Goal: Task Accomplishment & Management: Manage account settings

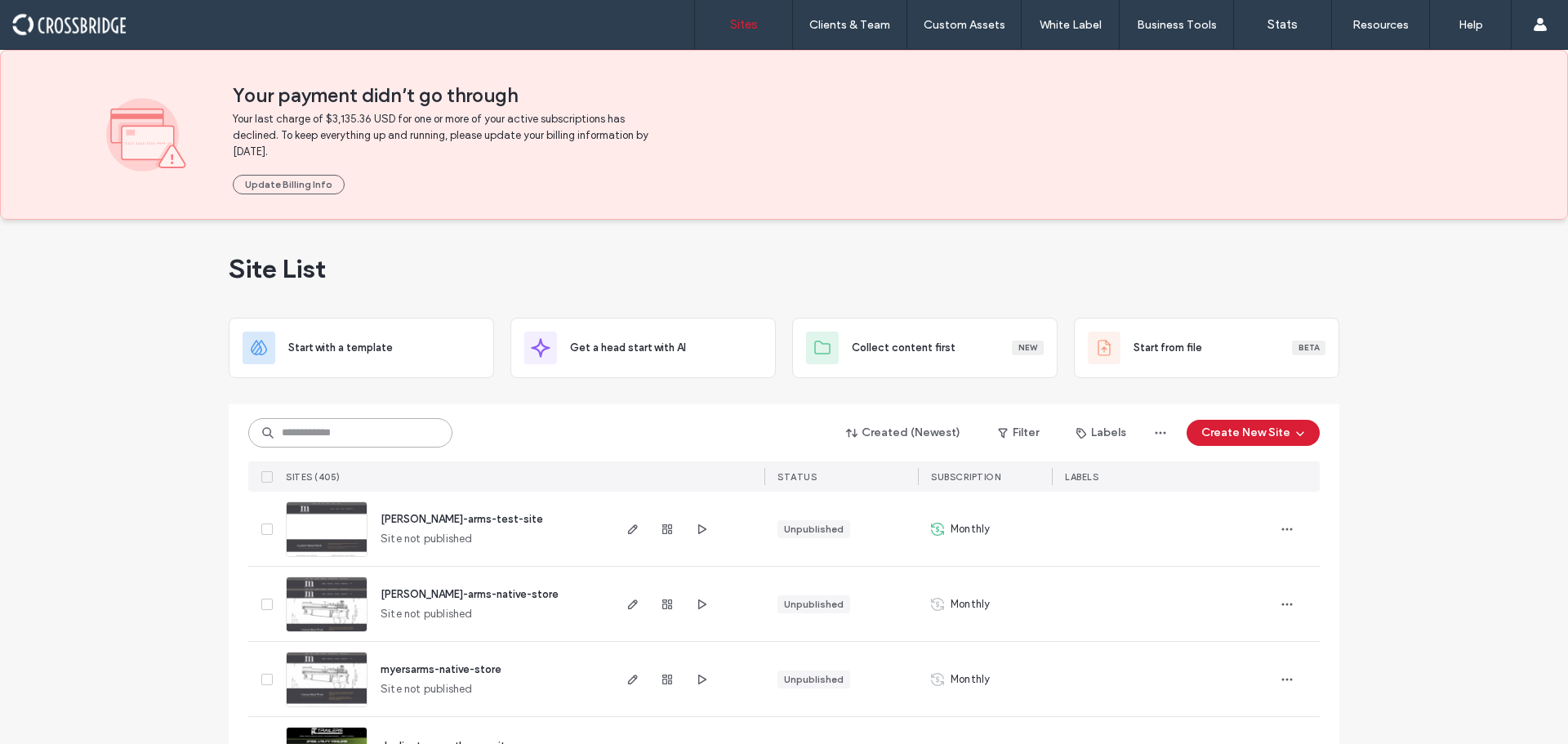
click at [316, 418] on input at bounding box center [350, 433] width 204 height 29
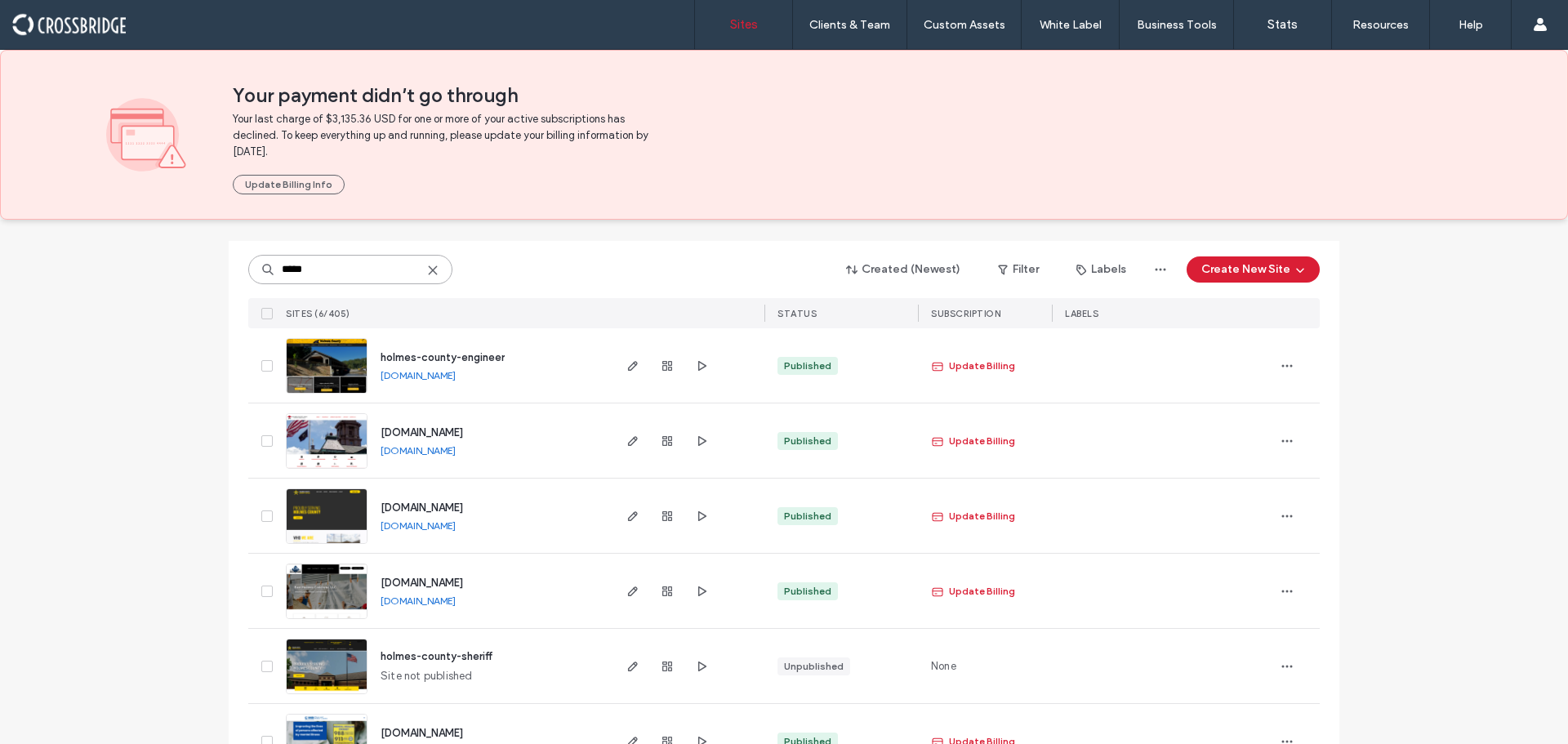
type input "*****"
click at [435, 379] on link "[DOMAIN_NAME]" at bounding box center [418, 375] width 75 height 12
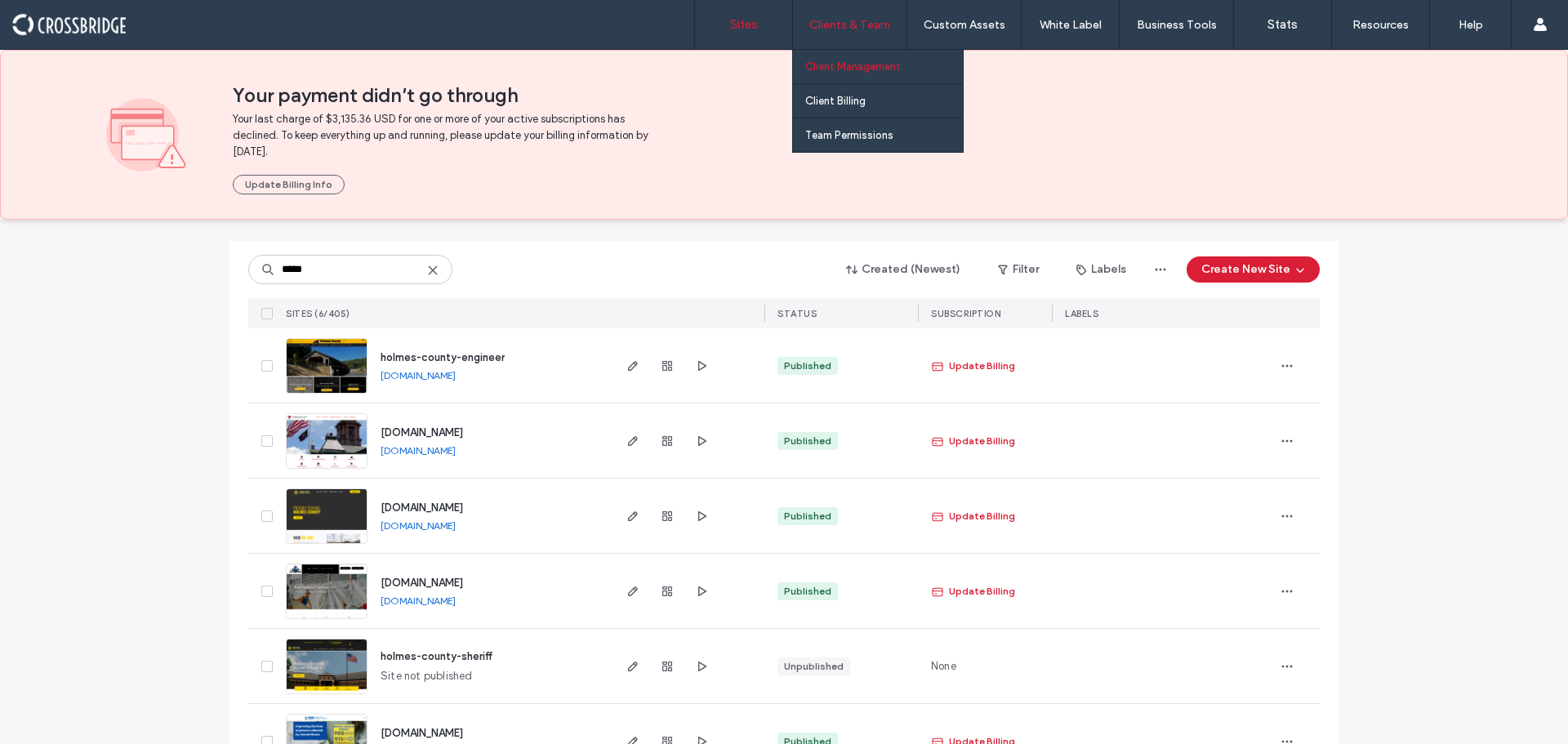
click at [838, 67] on label "Client Management" at bounding box center [852, 66] width 96 height 12
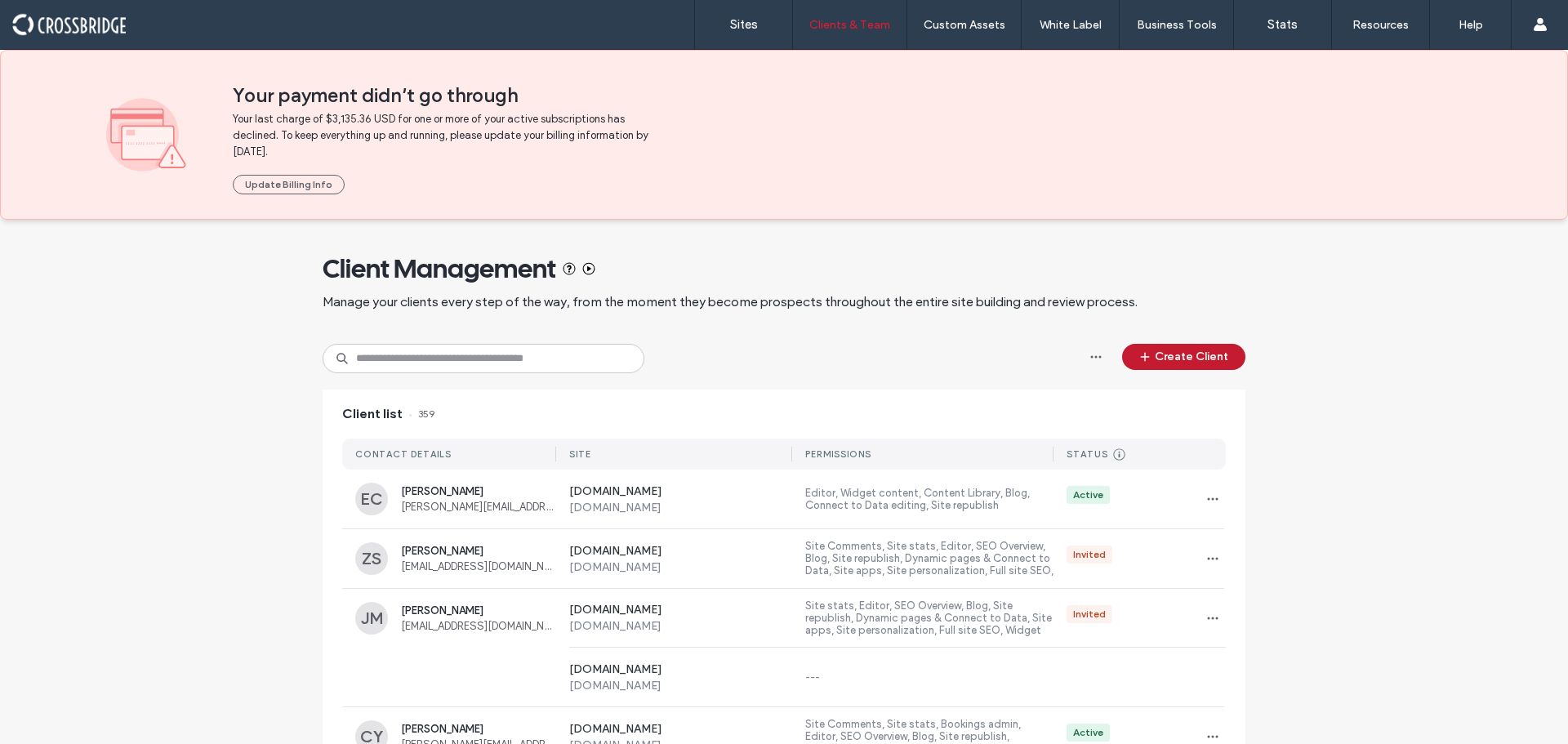
click at [1171, 359] on button "Create Client" at bounding box center [1183, 357] width 124 height 26
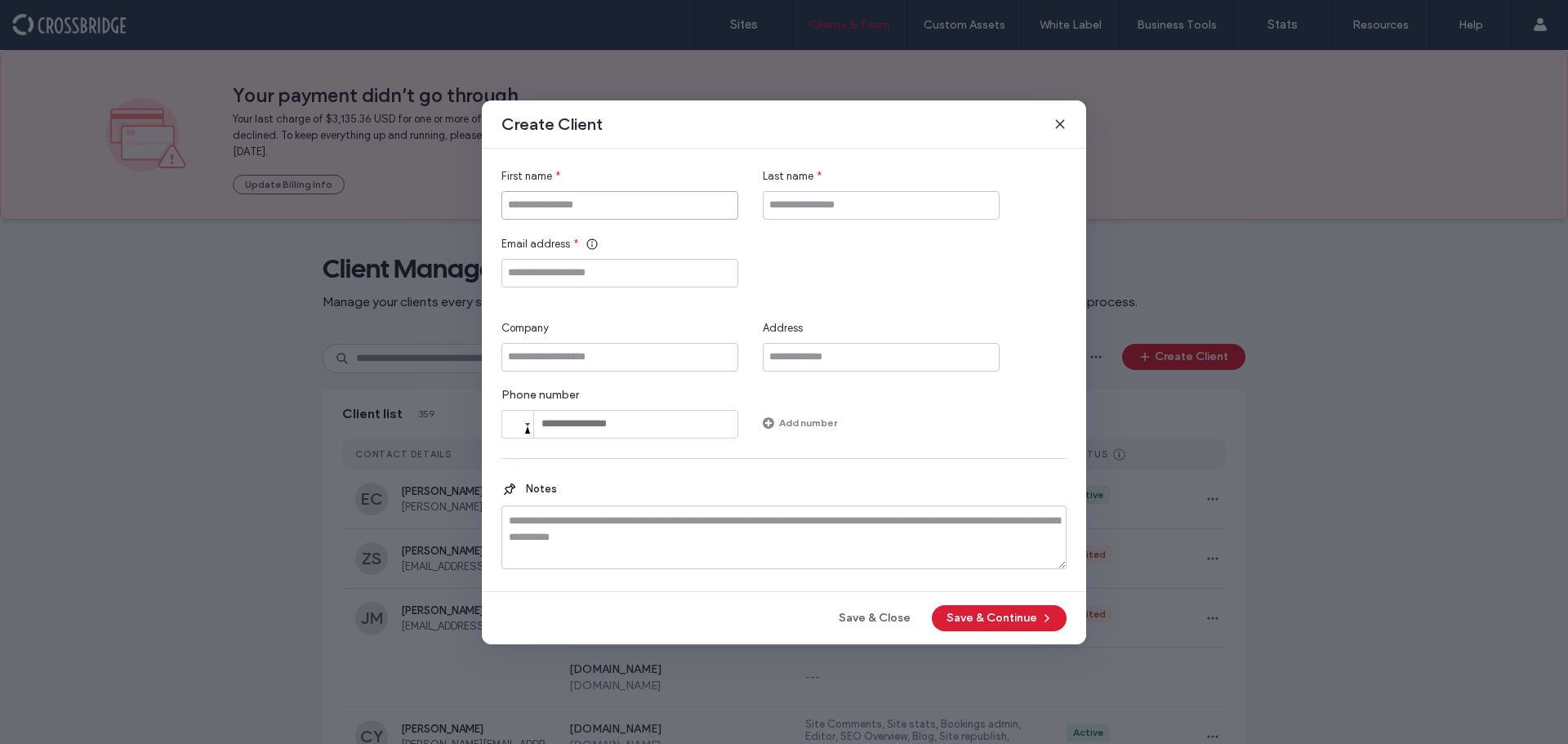
paste input "**********"
type input "**********"
paste input "**********"
drag, startPoint x: 800, startPoint y: 208, endPoint x: 619, endPoint y: 217, distance: 181.2
click at [619, 217] on div "**********" at bounding box center [784, 193] width 565 height 52
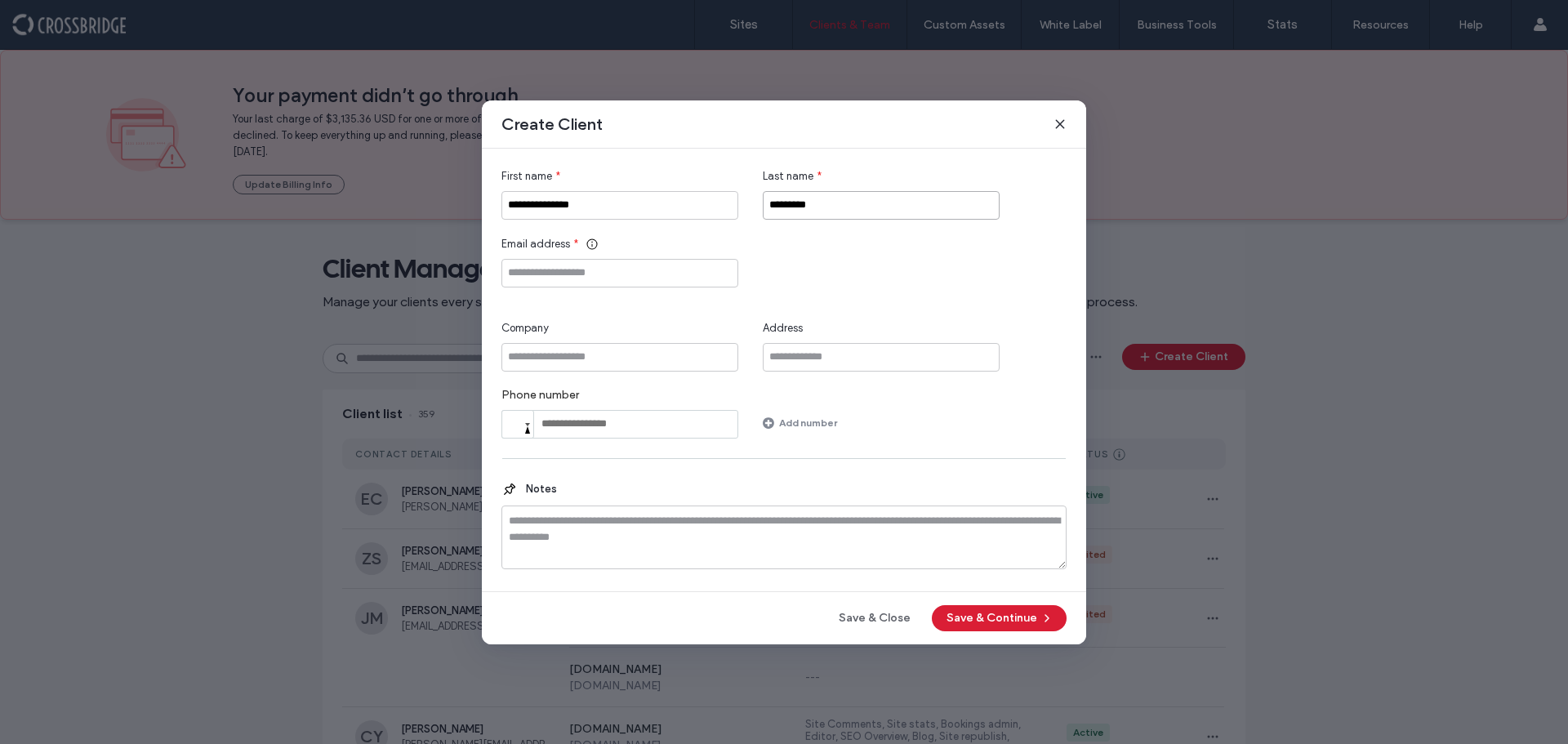
type input "*********"
click at [563, 200] on input "**********" at bounding box center [619, 205] width 237 height 29
type input "*****"
paste input "**********"
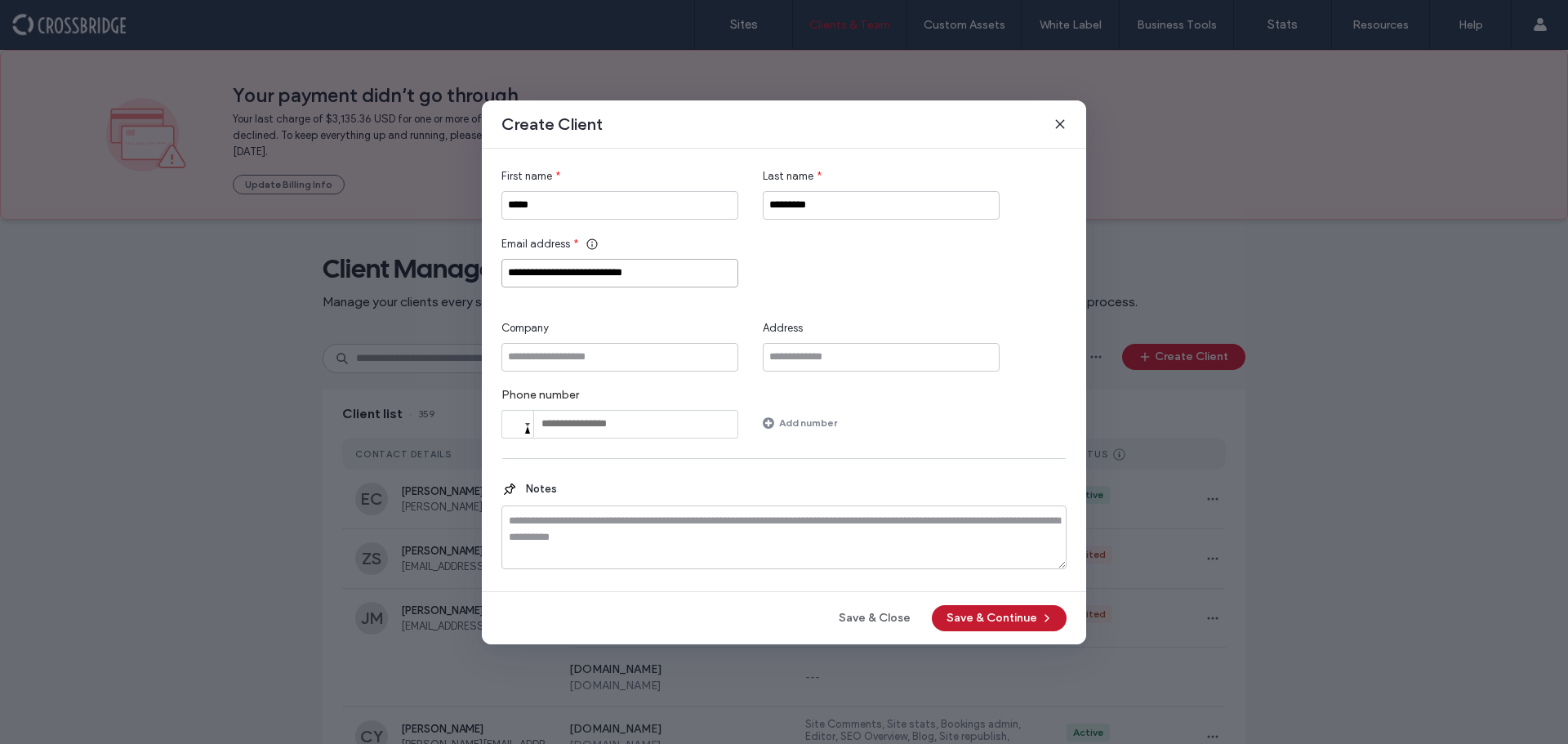
type input "**********"
click at [989, 615] on button "Save & Continue" at bounding box center [999, 618] width 135 height 26
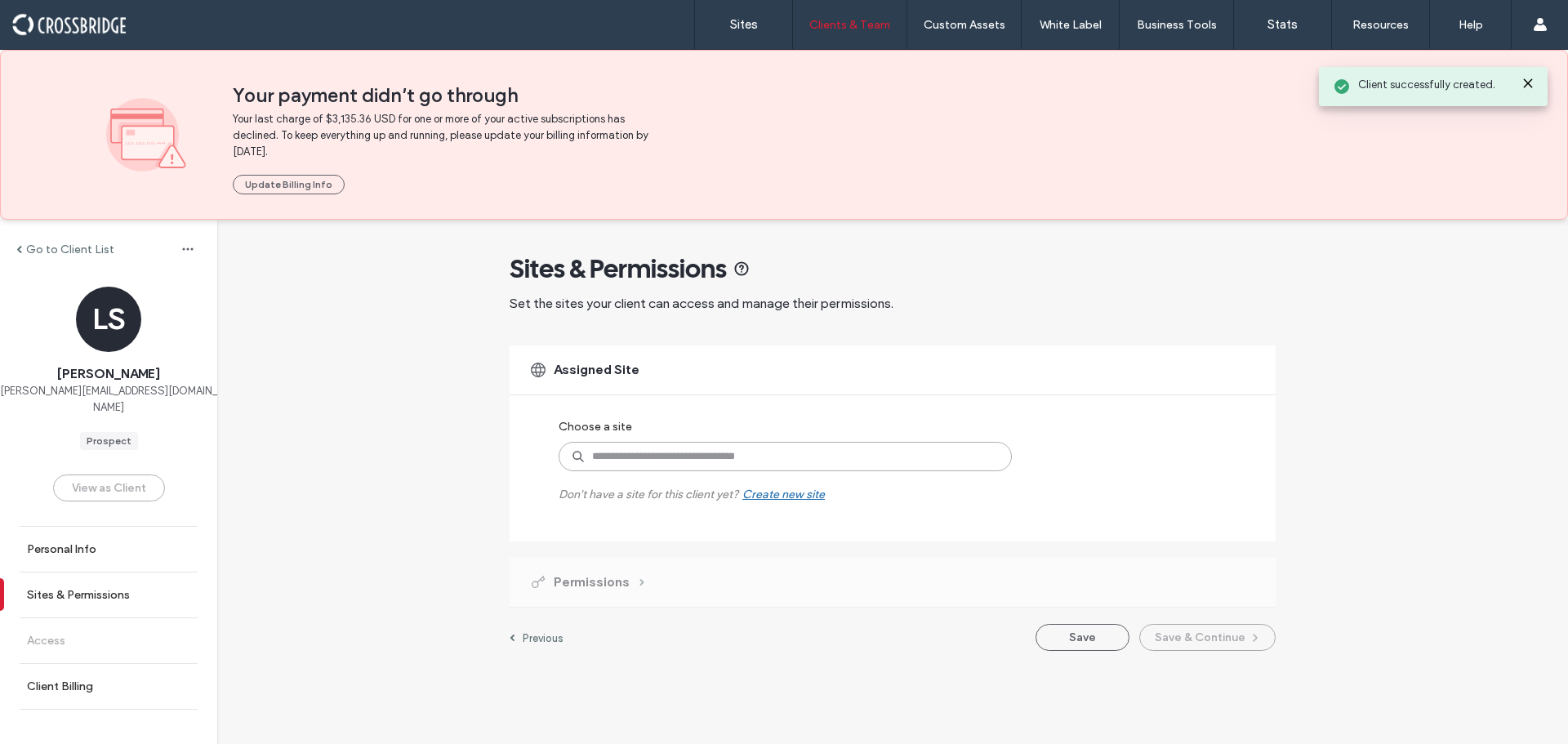
click at [743, 460] on input at bounding box center [784, 457] width 453 height 29
type input "******"
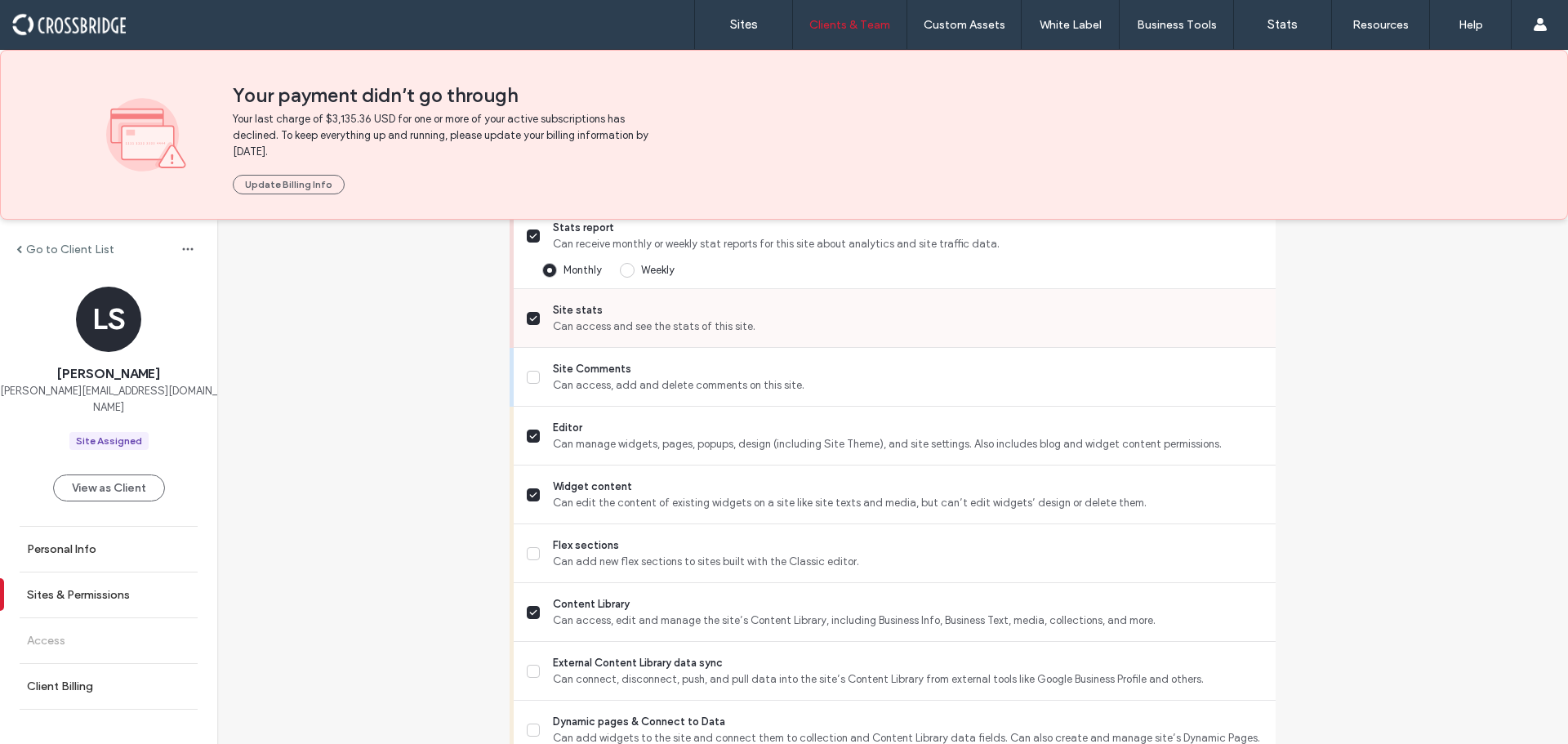
scroll to position [571, 0]
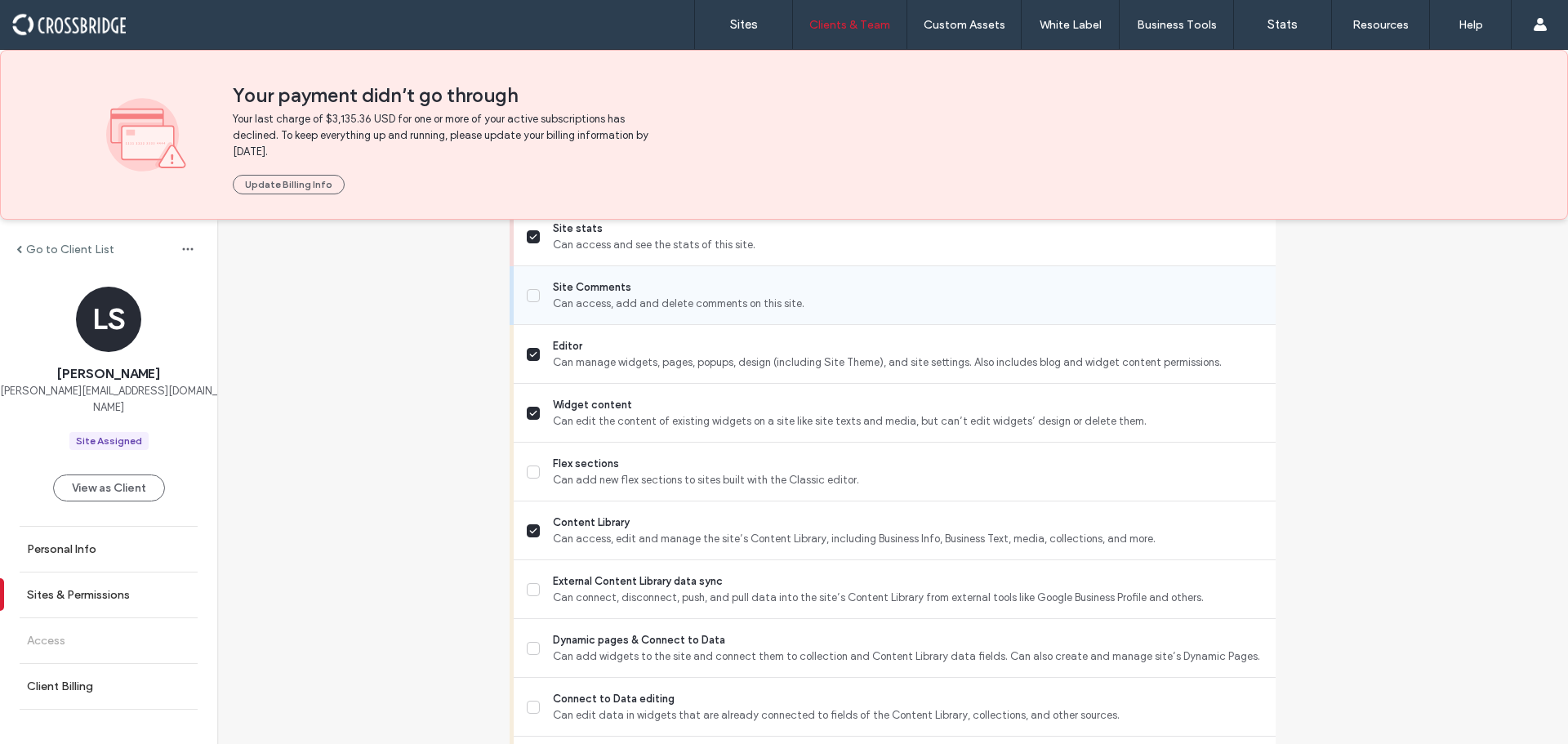
click at [532, 304] on label "Site Comments Can access, add and delete comments on this site." at bounding box center [894, 295] width 736 height 33
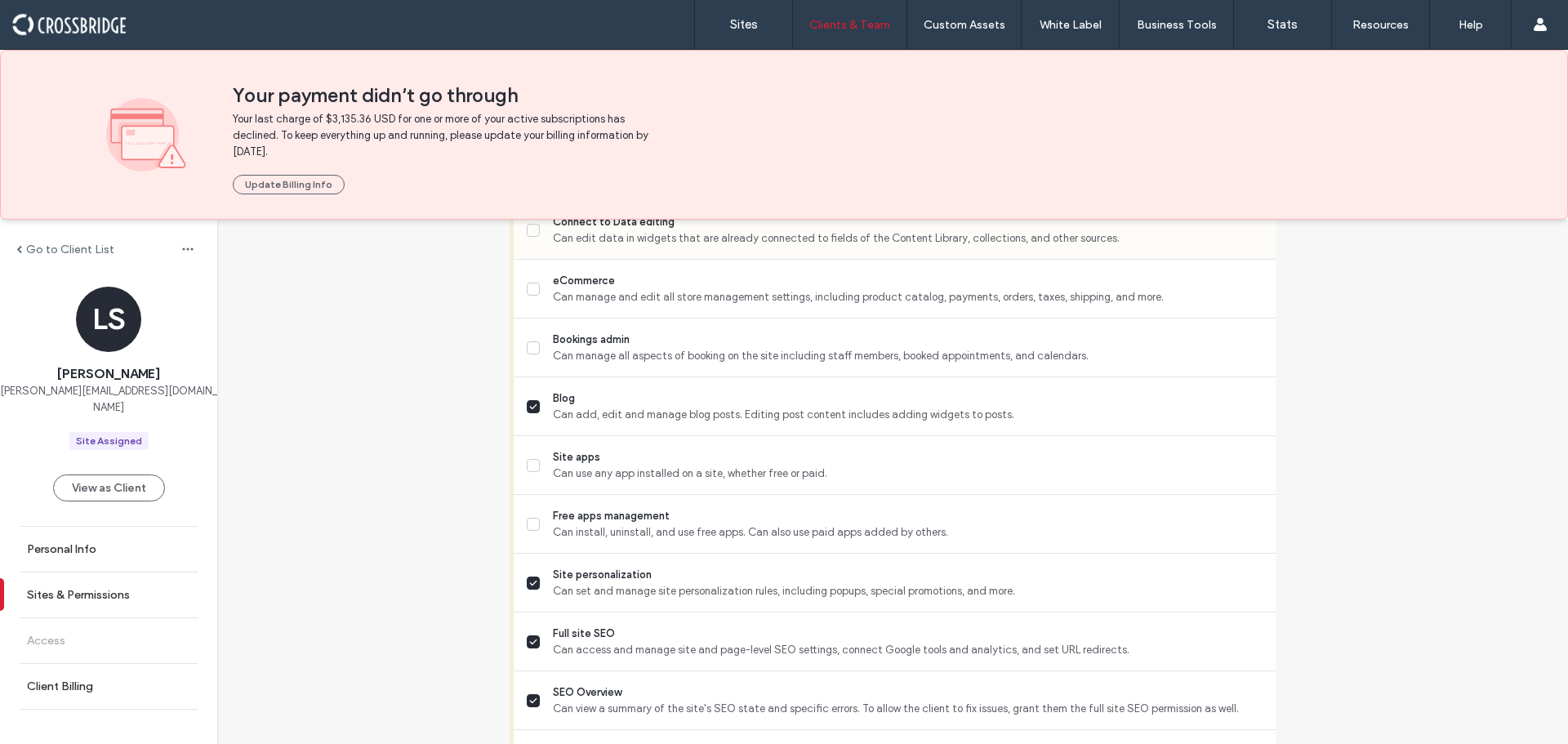
scroll to position [1061, 0]
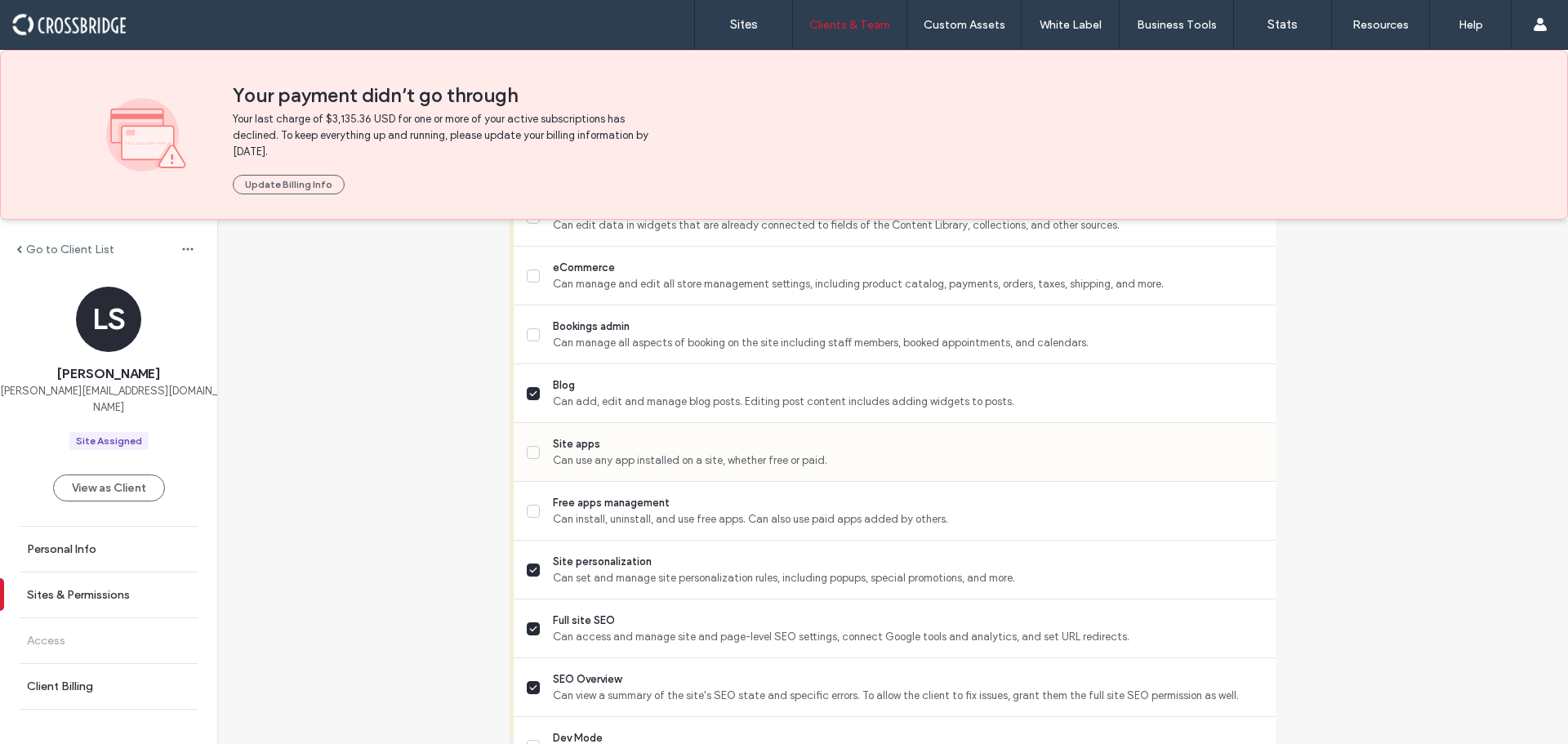
click at [553, 460] on span "Can use any app installed on a site, whether free or paid." at bounding box center [907, 460] width 710 height 16
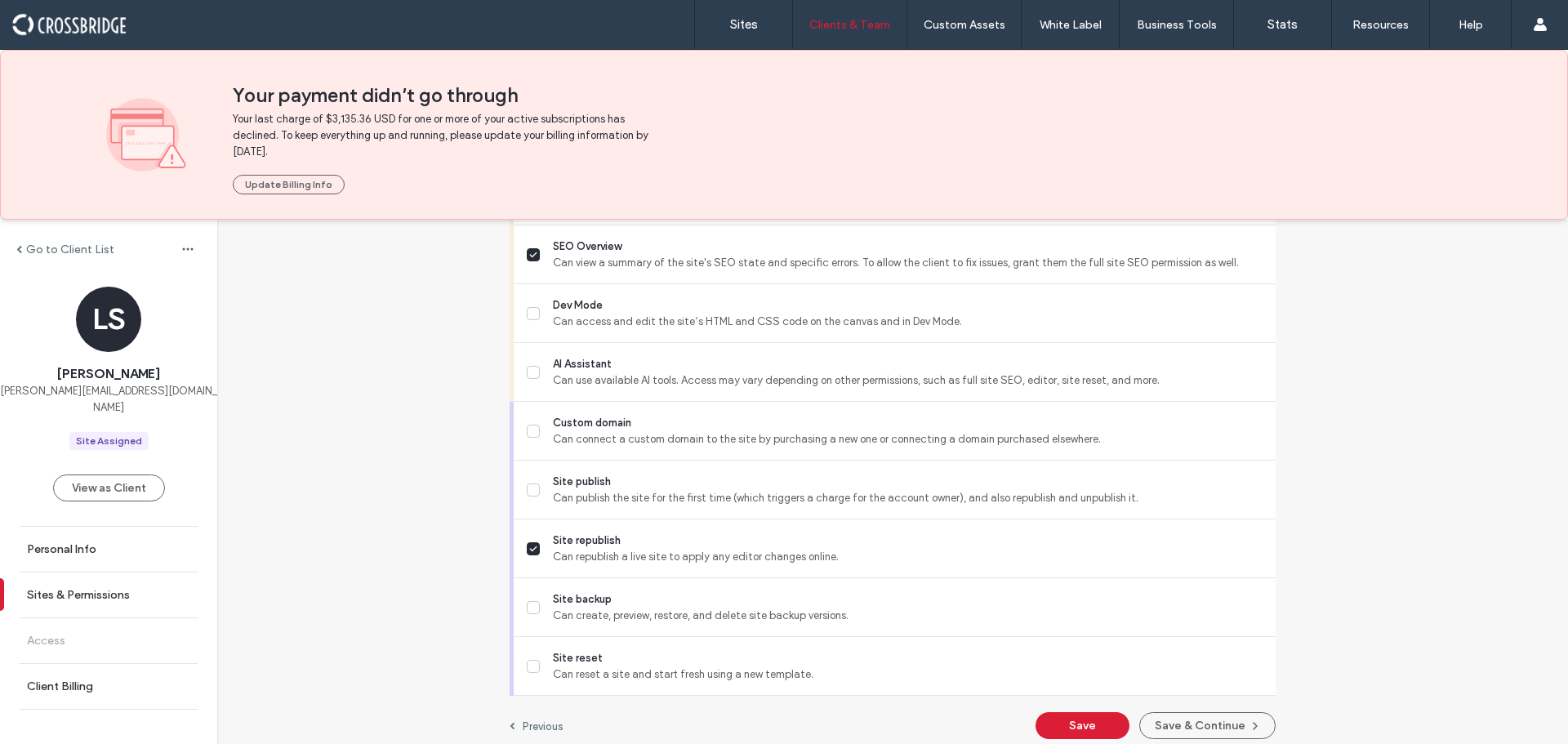
scroll to position [1505, 0]
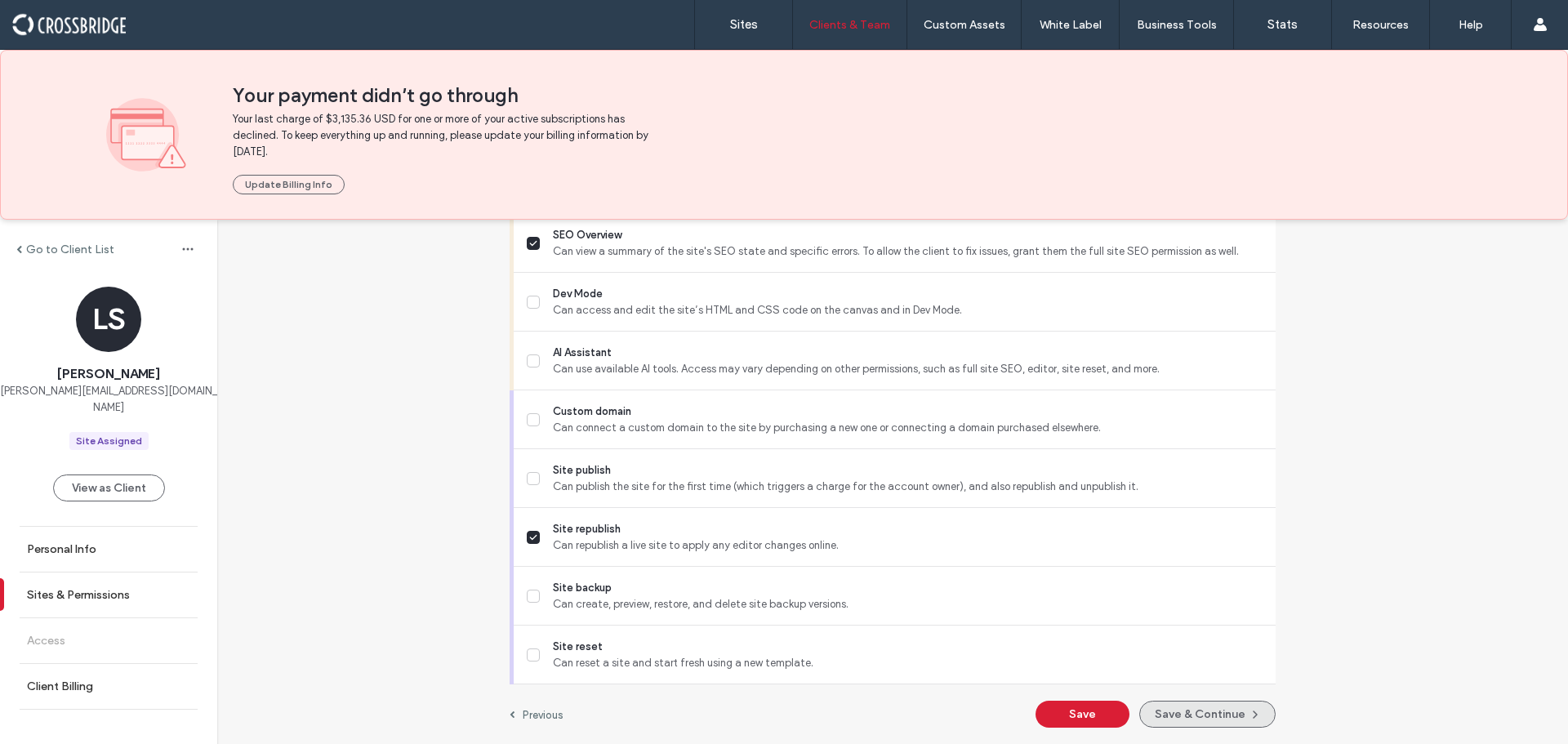
click at [1198, 708] on button "Save & Continue" at bounding box center [1207, 714] width 137 height 27
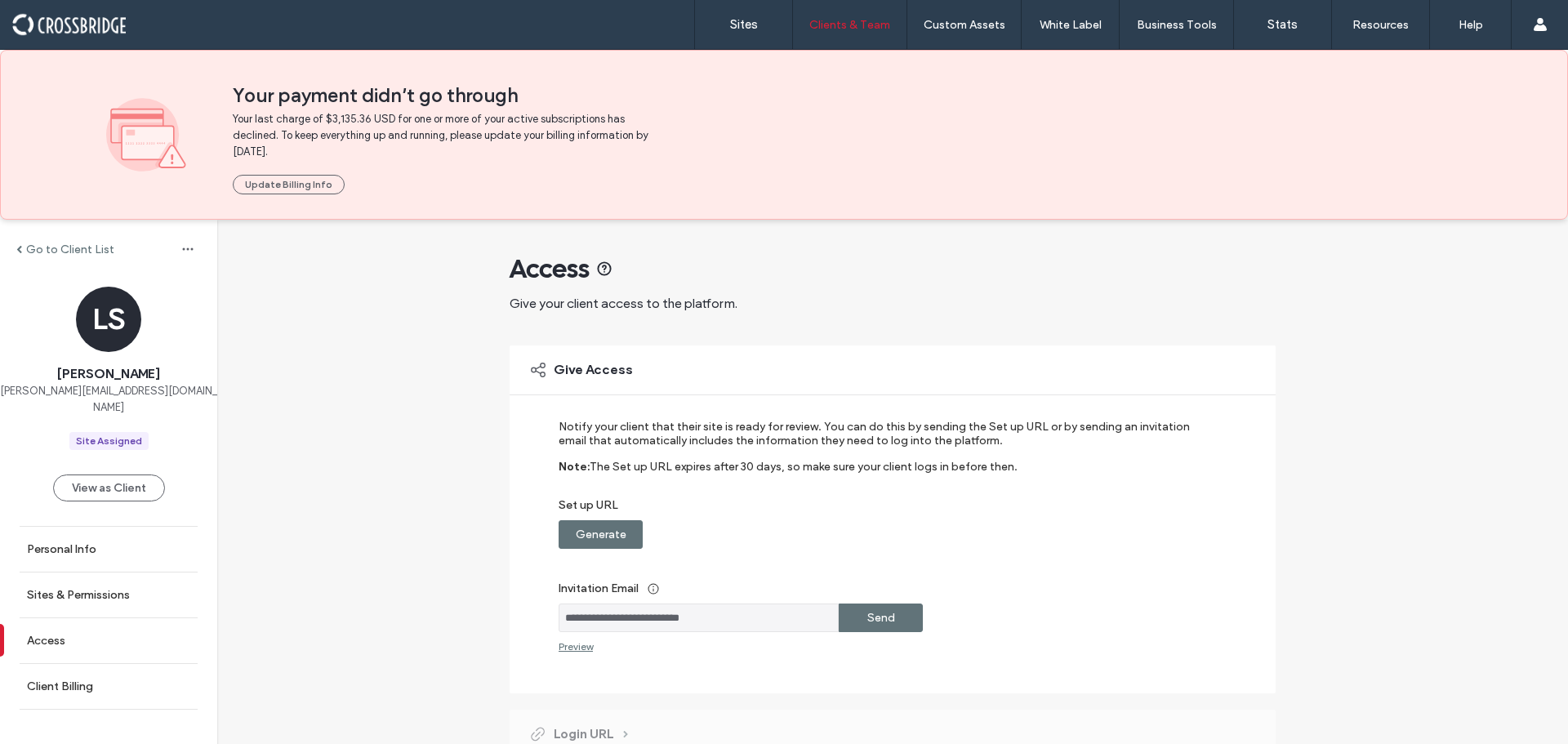
click at [607, 521] on label "Generate" at bounding box center [601, 534] width 51 height 30
click at [873, 621] on label "Send" at bounding box center [881, 617] width 28 height 30
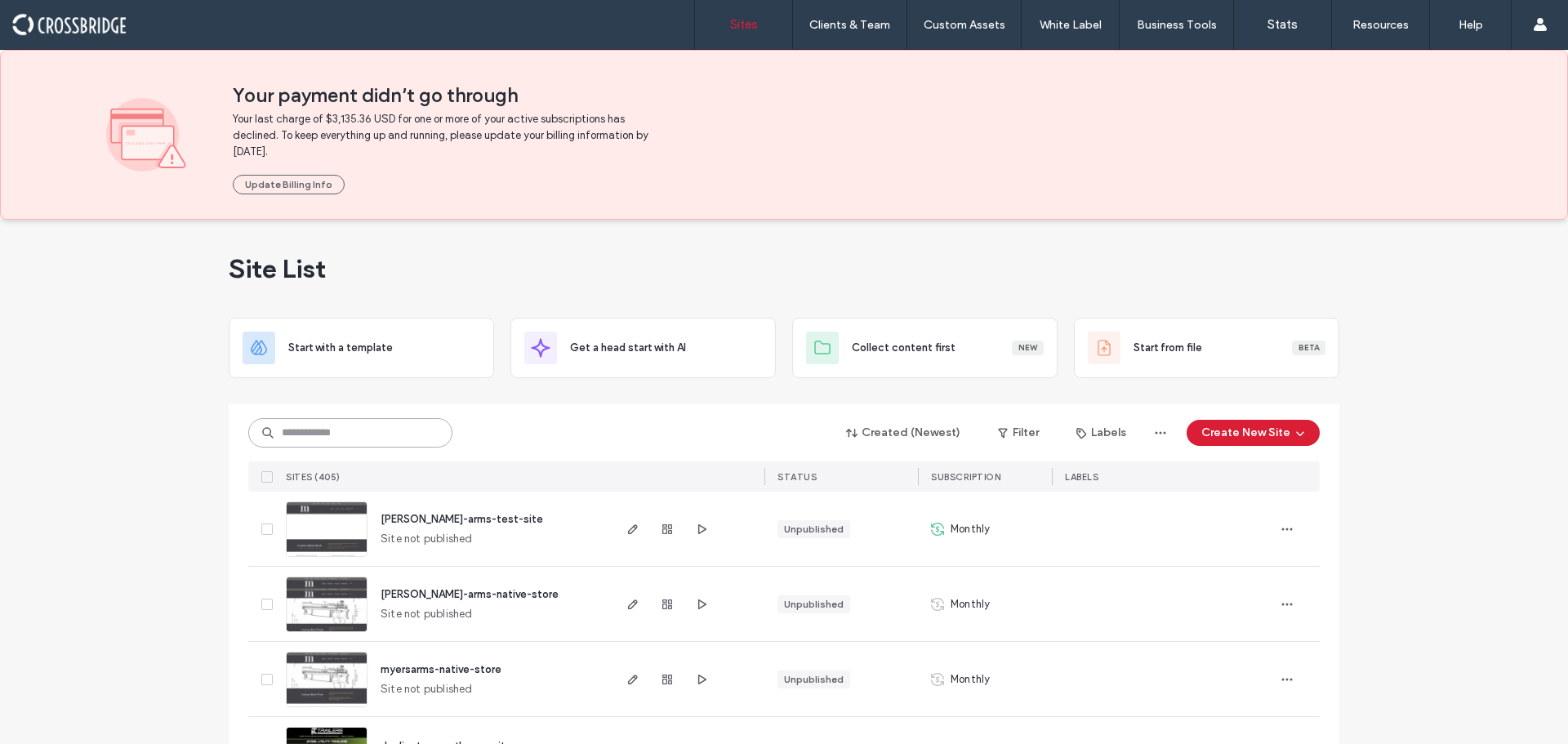
click at [359, 435] on input at bounding box center [350, 433] width 204 height 29
click at [337, 426] on input at bounding box center [350, 433] width 204 height 29
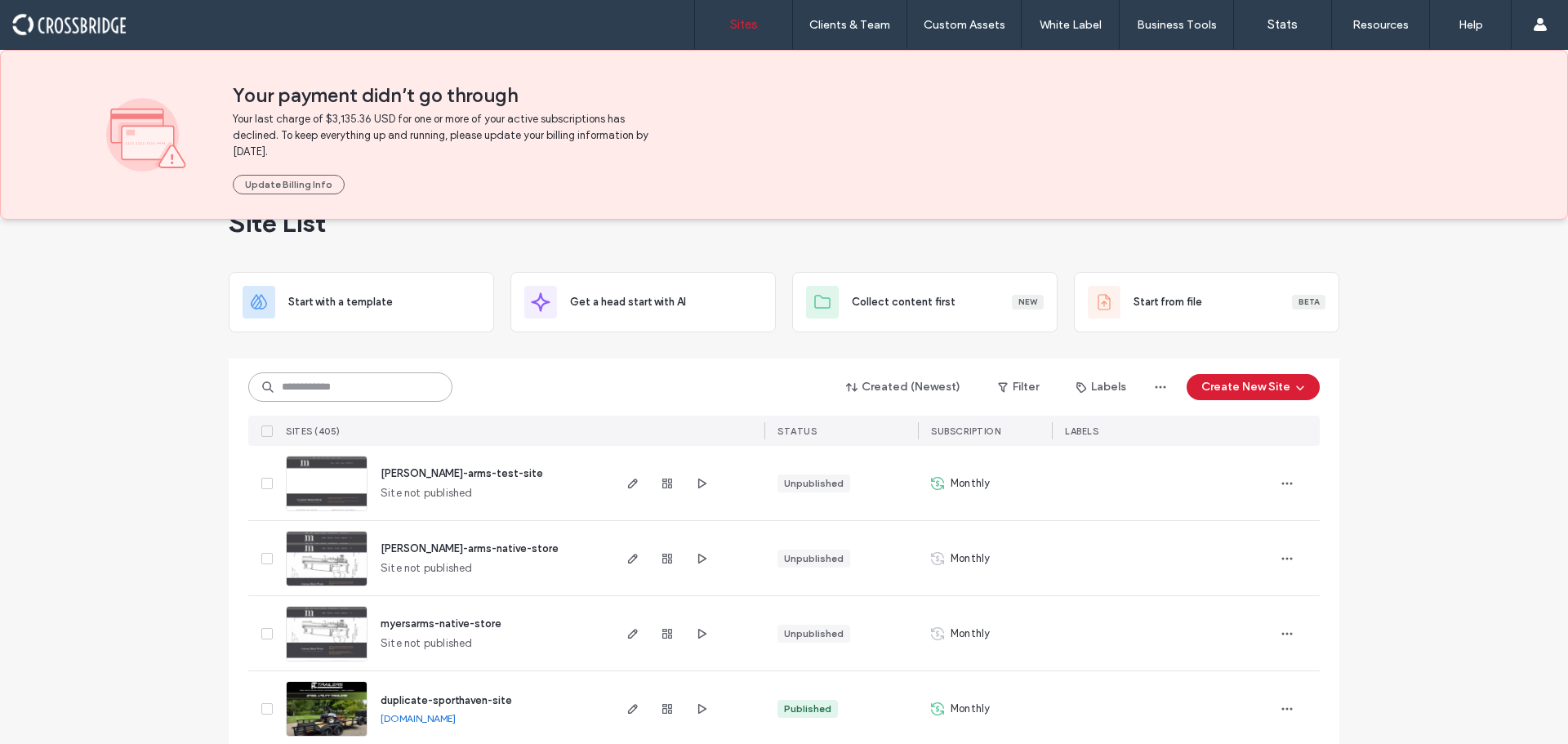
scroll to position [82, 0]
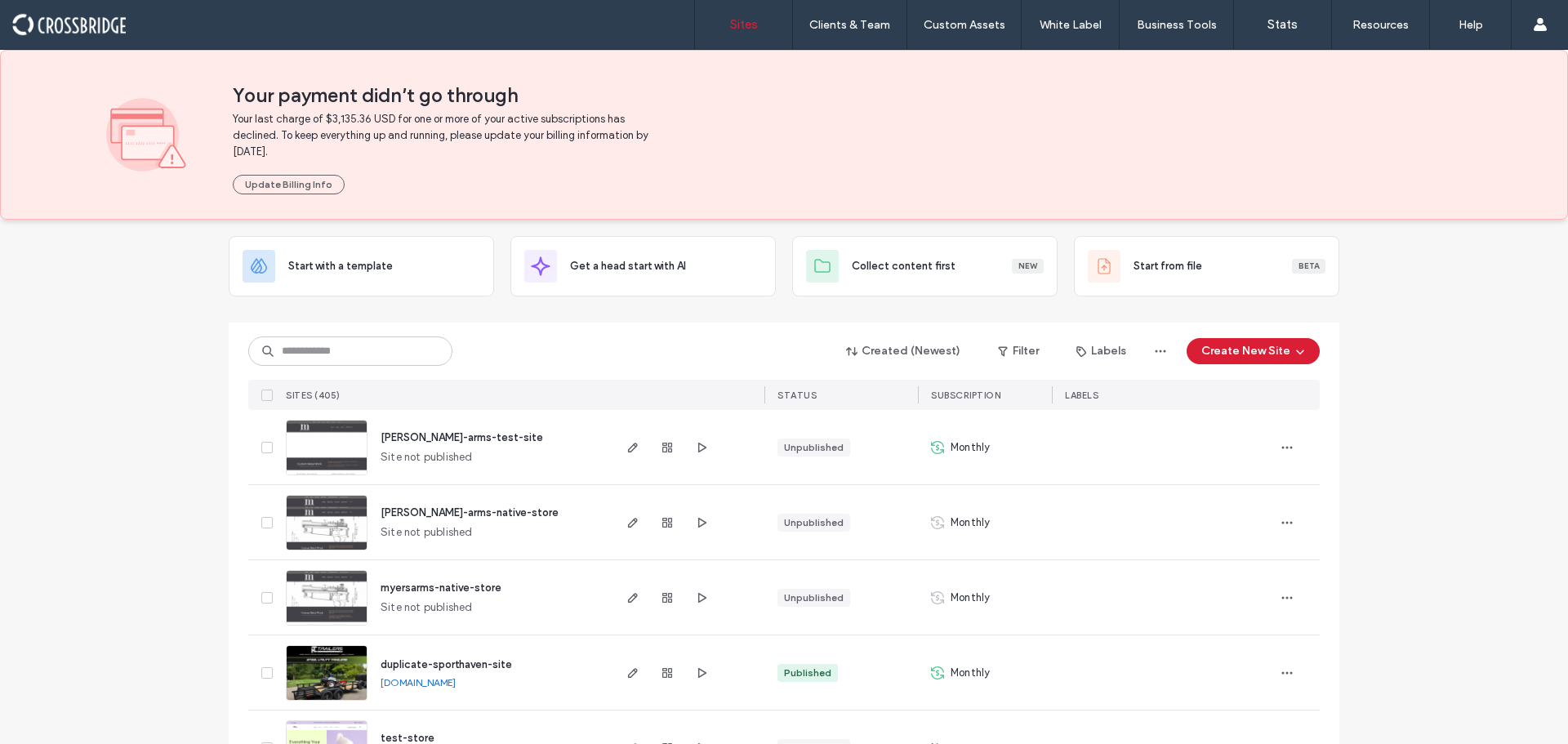
click at [339, 448] on img at bounding box center [327, 476] width 80 height 111
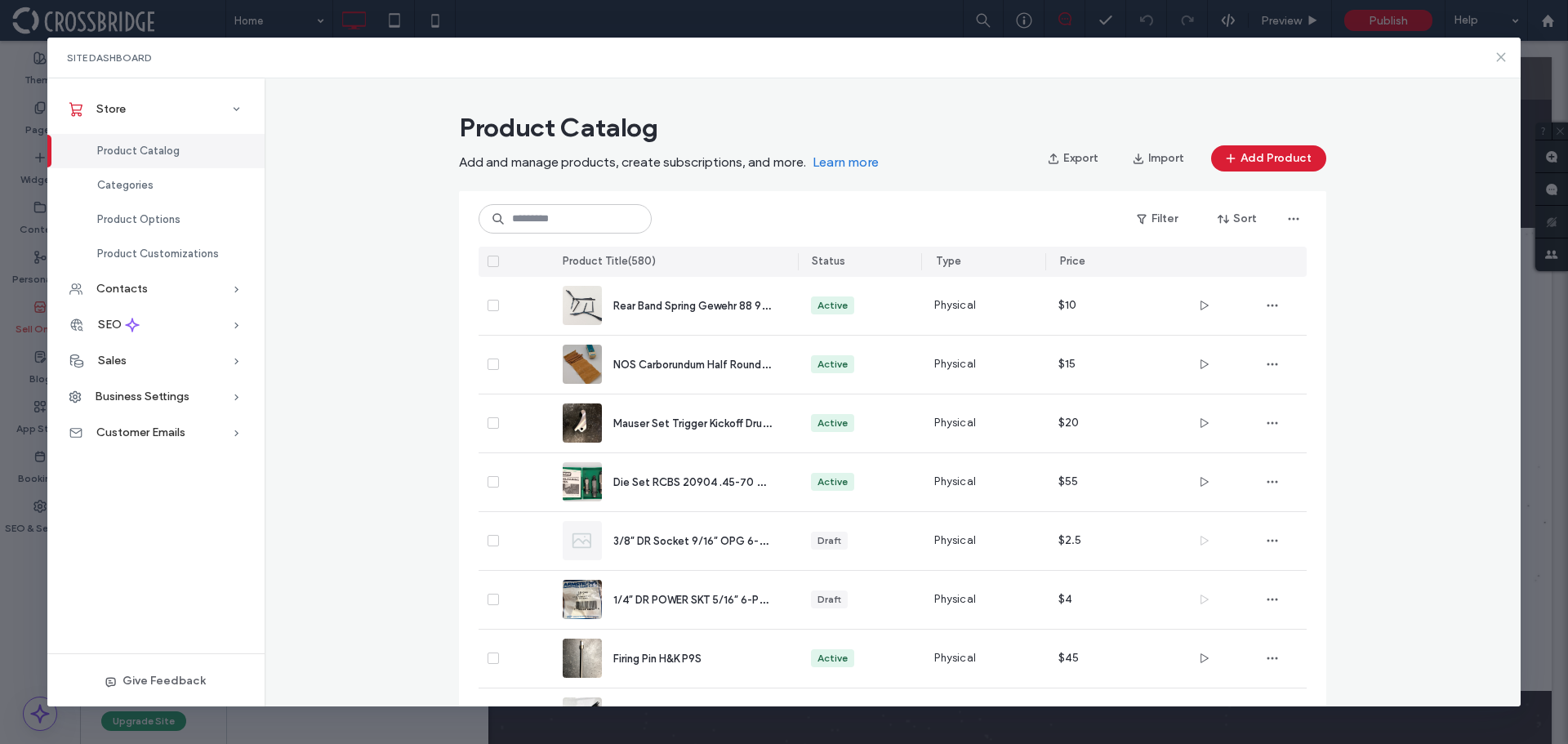
click at [1499, 51] on icon at bounding box center [1501, 57] width 13 height 13
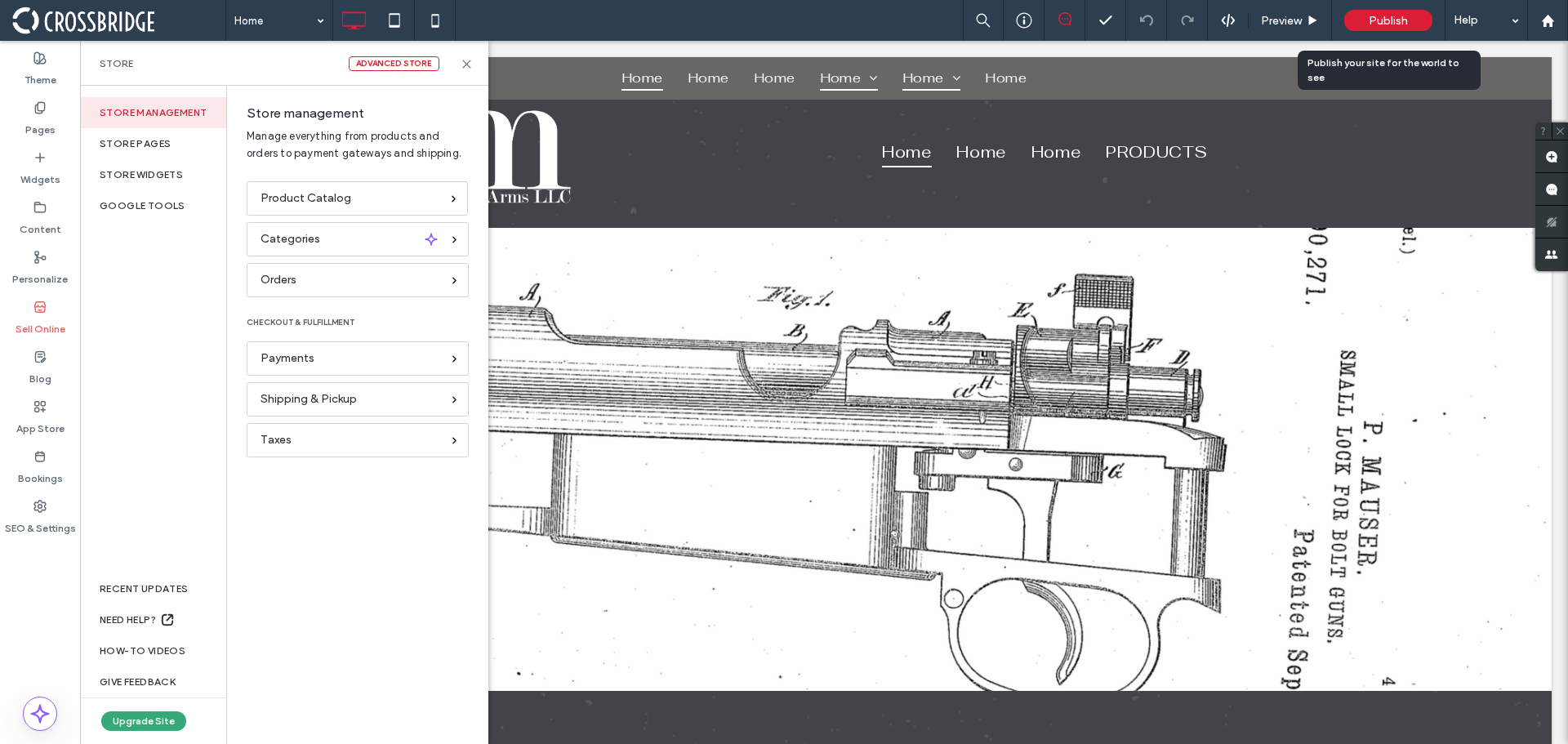
click at [1389, 23] on span "Publish" at bounding box center [1388, 20] width 39 height 14
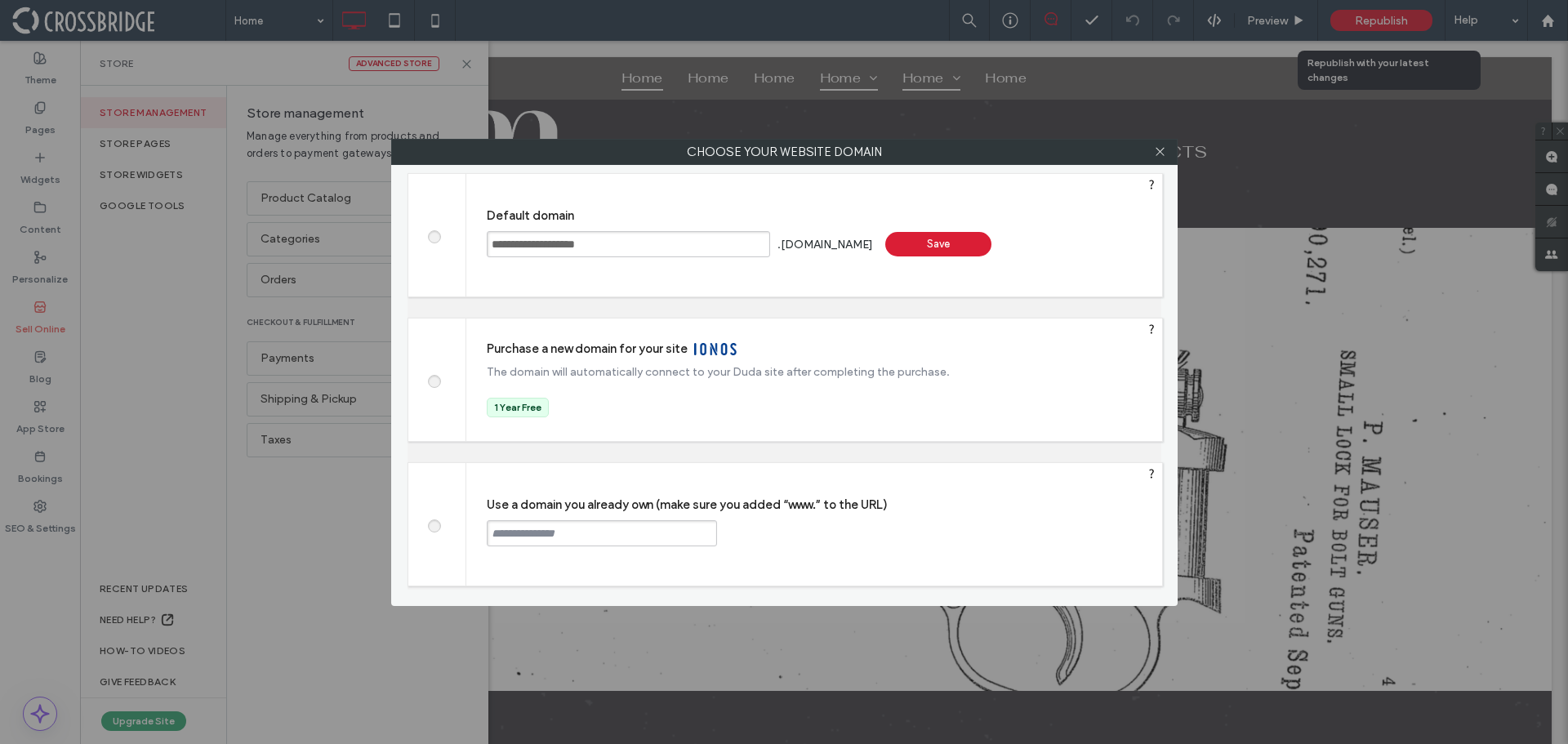
click at [942, 246] on div "Save" at bounding box center [938, 244] width 106 height 25
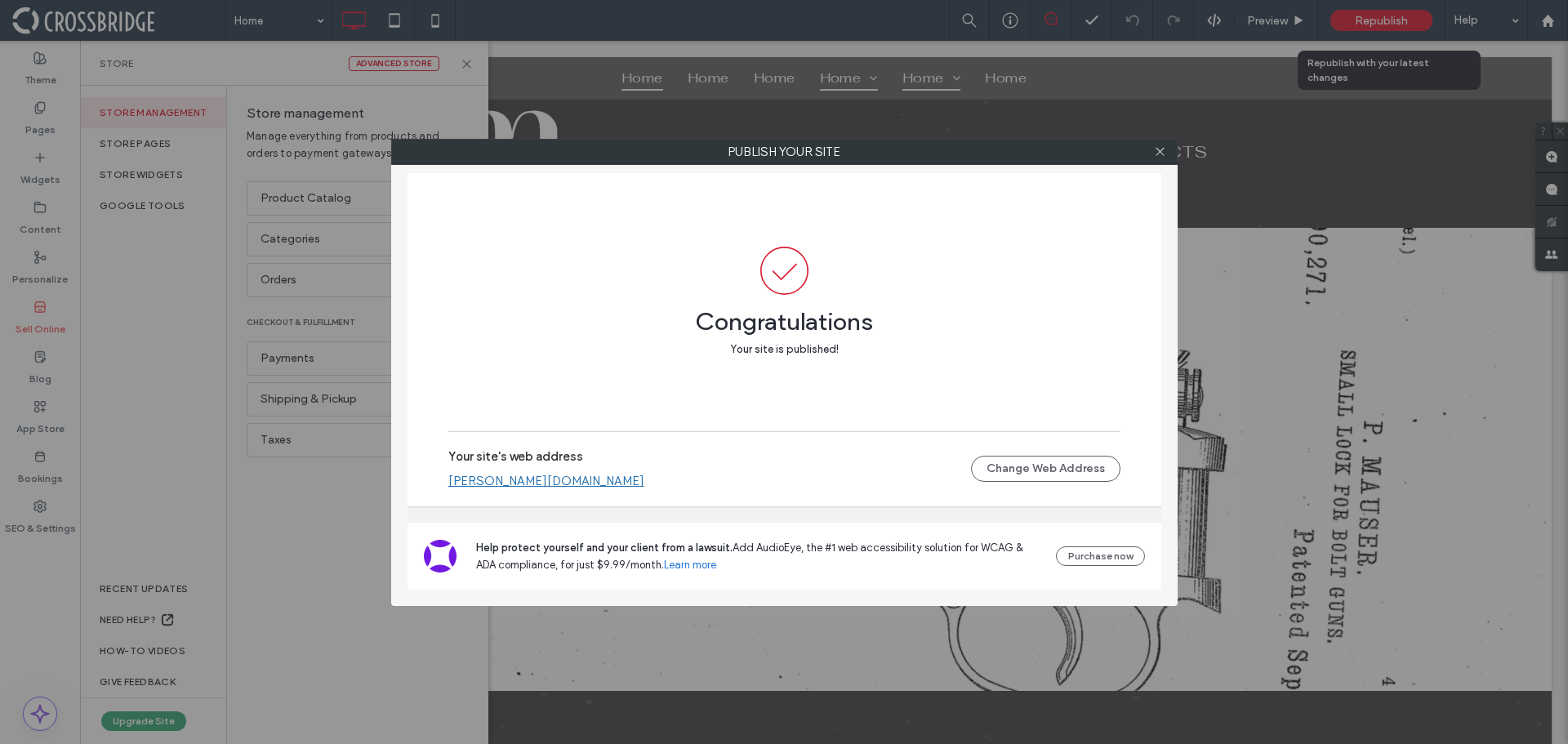
click at [644, 476] on link "[PERSON_NAME][DOMAIN_NAME]" at bounding box center [546, 480] width 196 height 15
click at [1161, 159] on span at bounding box center [1159, 152] width 12 height 25
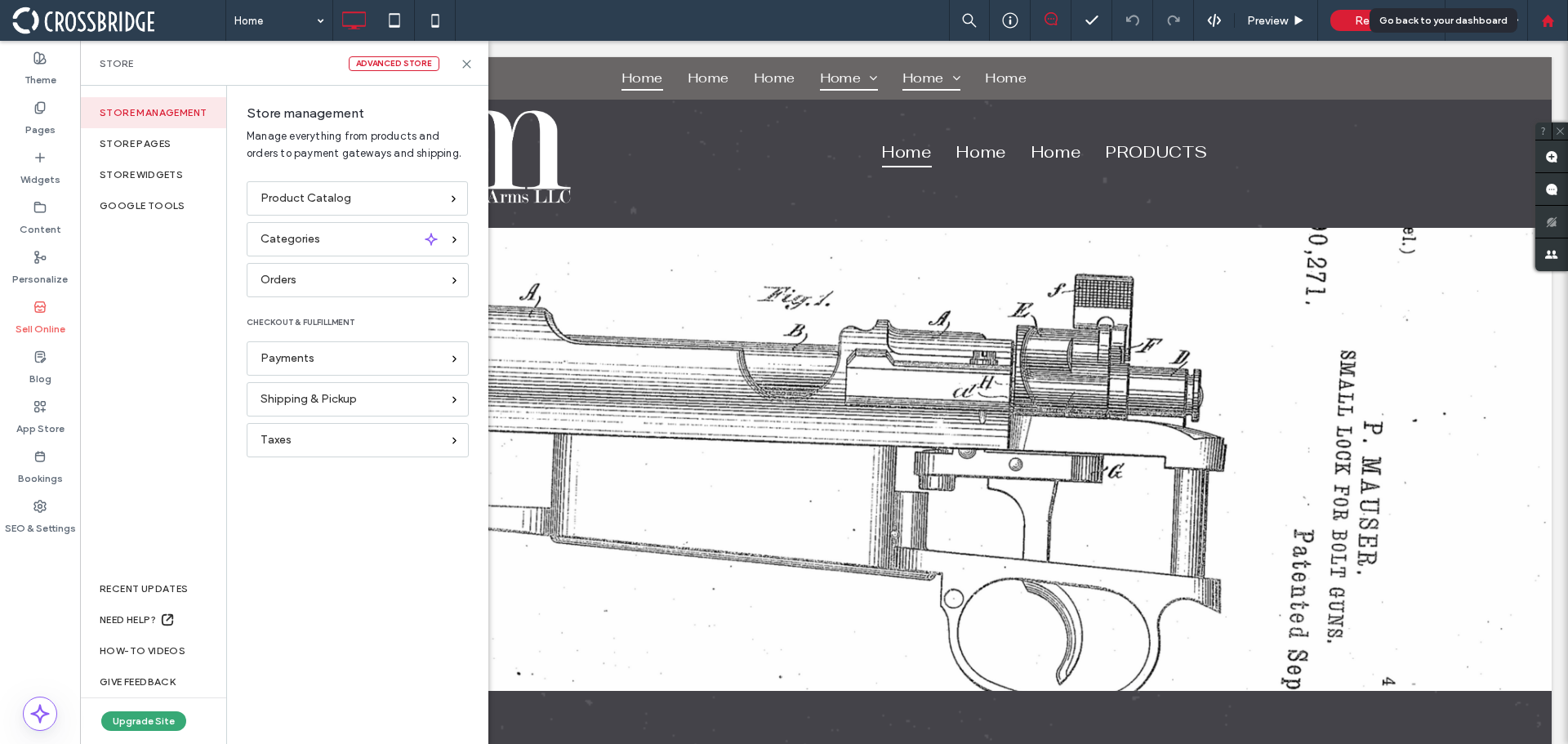
click at [1538, 25] on div at bounding box center [1548, 20] width 39 height 14
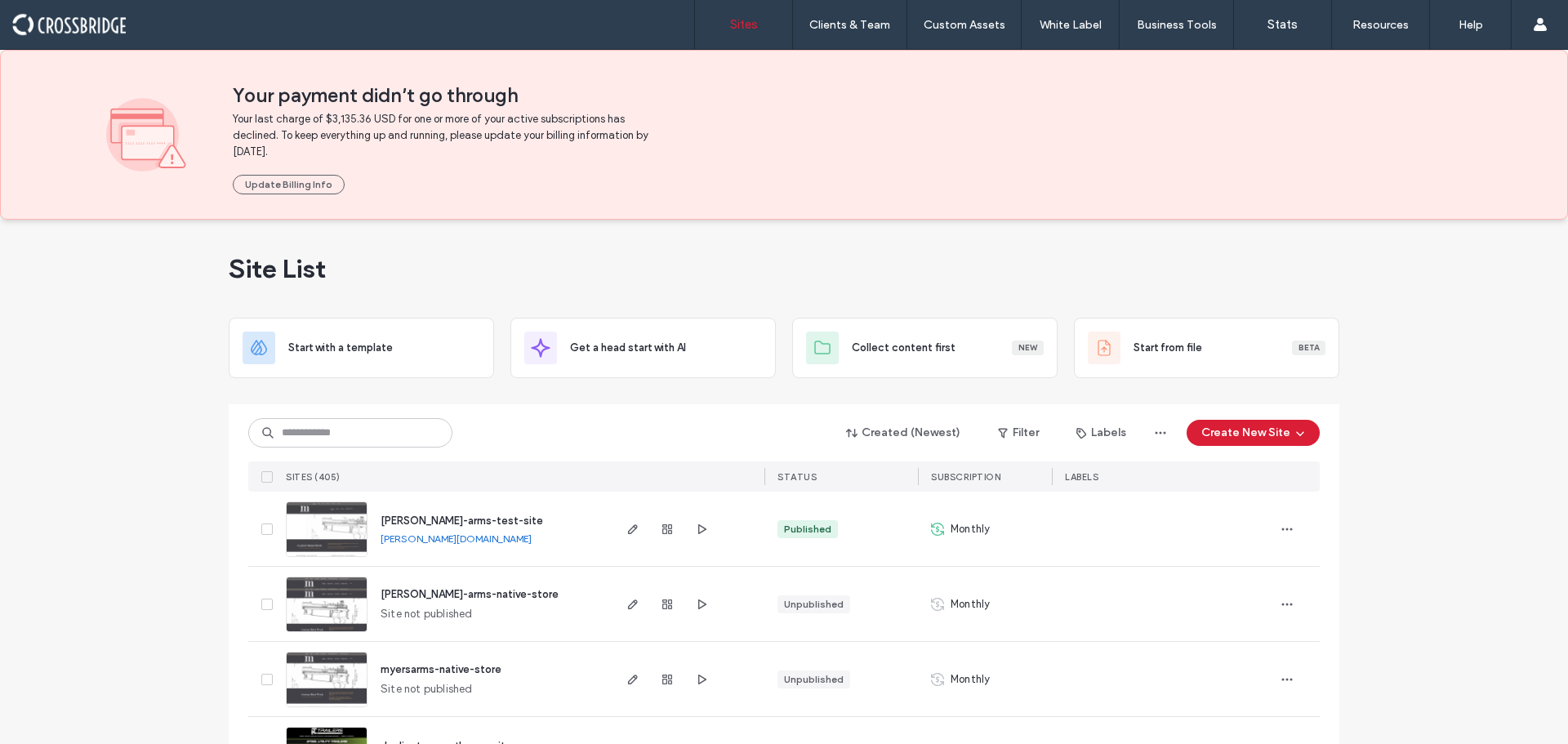
click at [843, 63] on label "Client Management" at bounding box center [852, 66] width 96 height 12
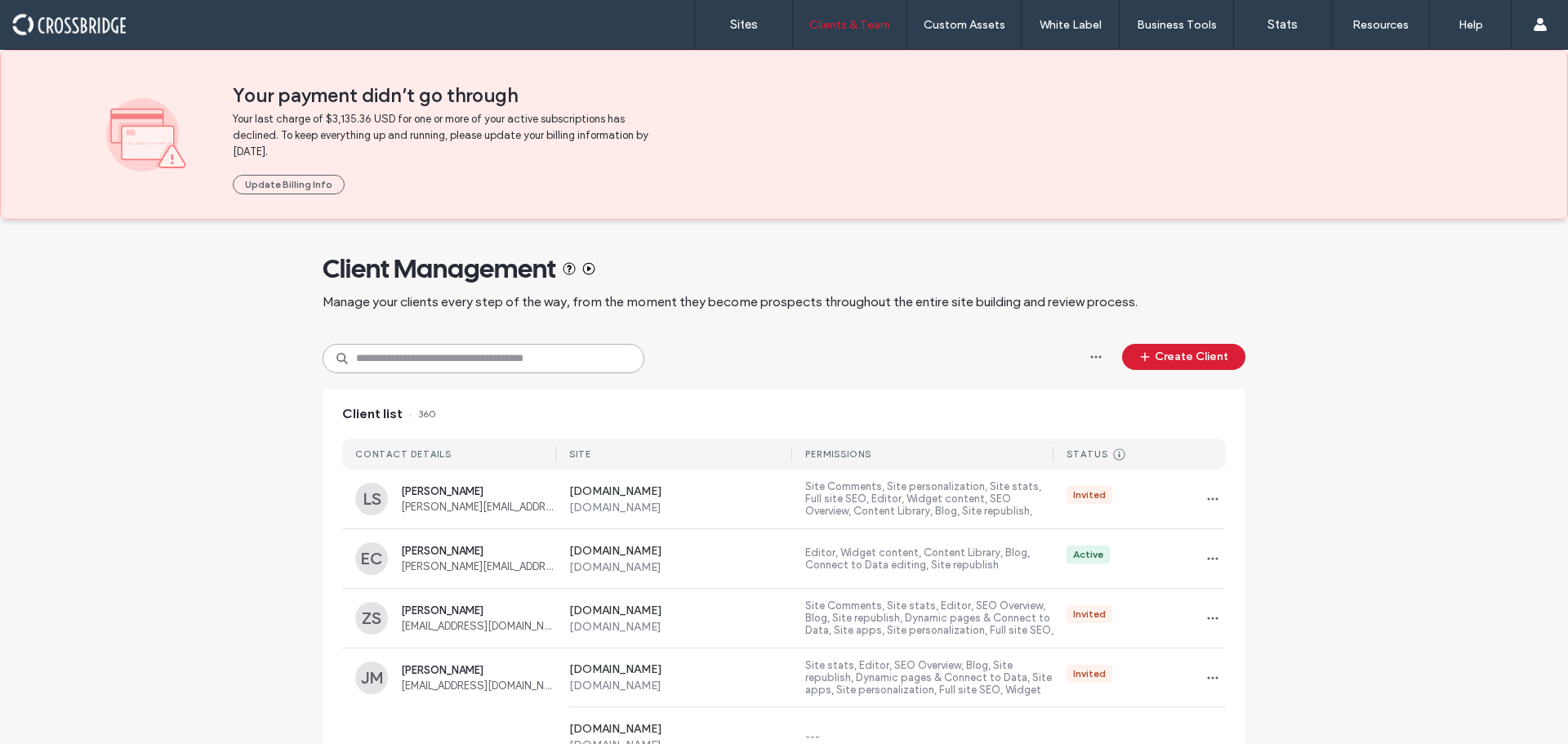
click at [484, 360] on input at bounding box center [483, 358] width 322 height 29
click at [463, 364] on input at bounding box center [483, 358] width 322 height 29
type input "***"
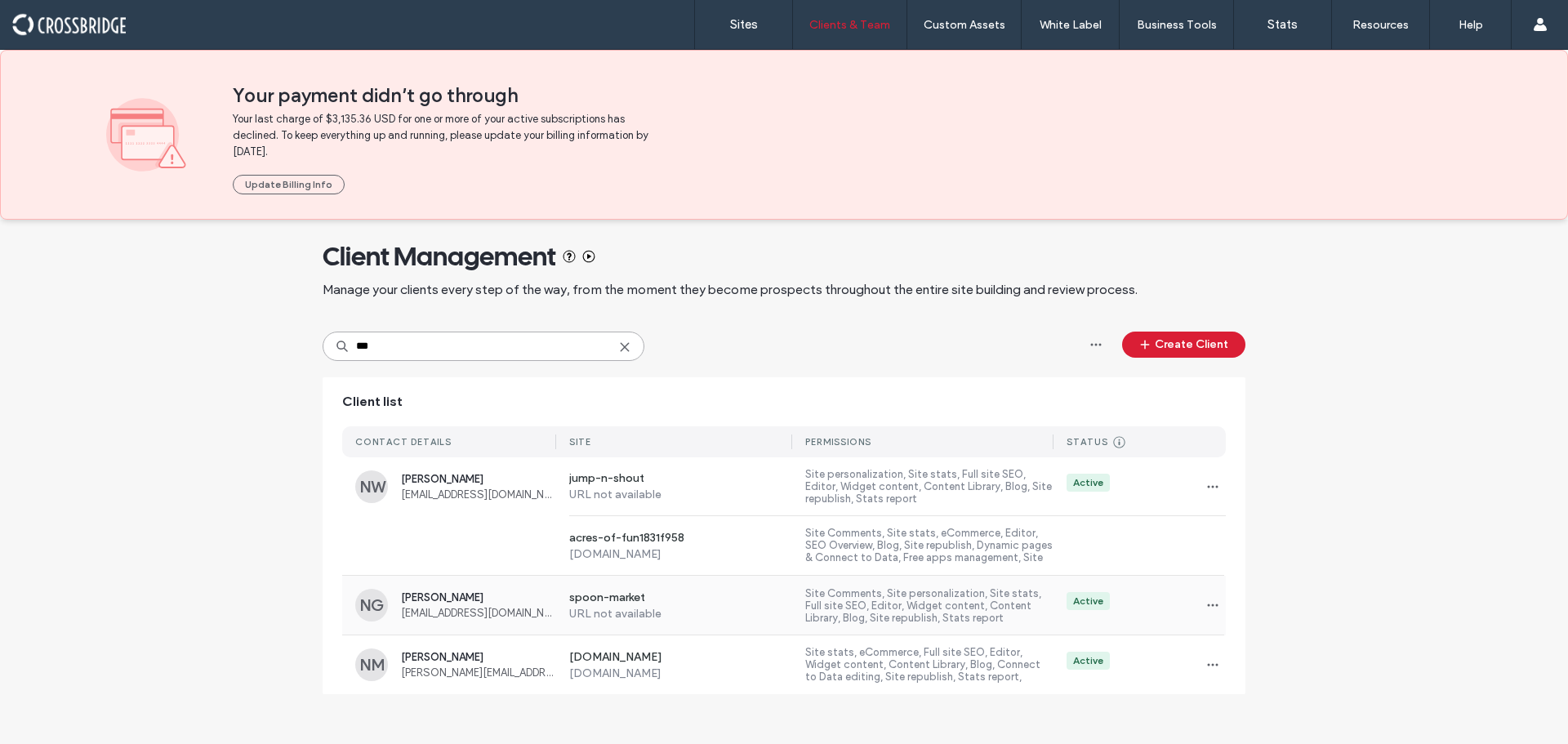
scroll to position [34, 0]
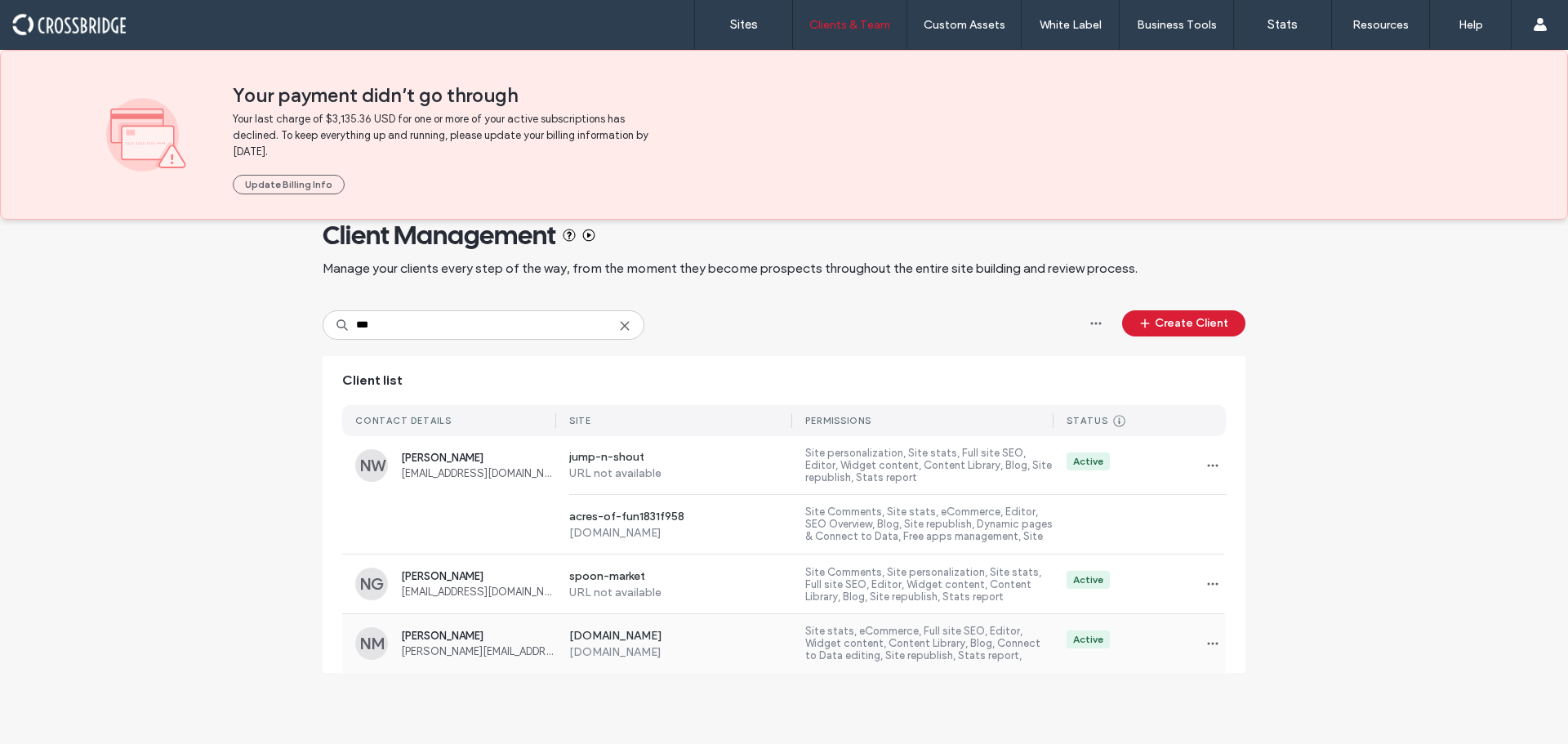
click at [472, 642] on div "Nathaniel Myers nathaniel@myersarms.com" at bounding box center [478, 643] width 155 height 28
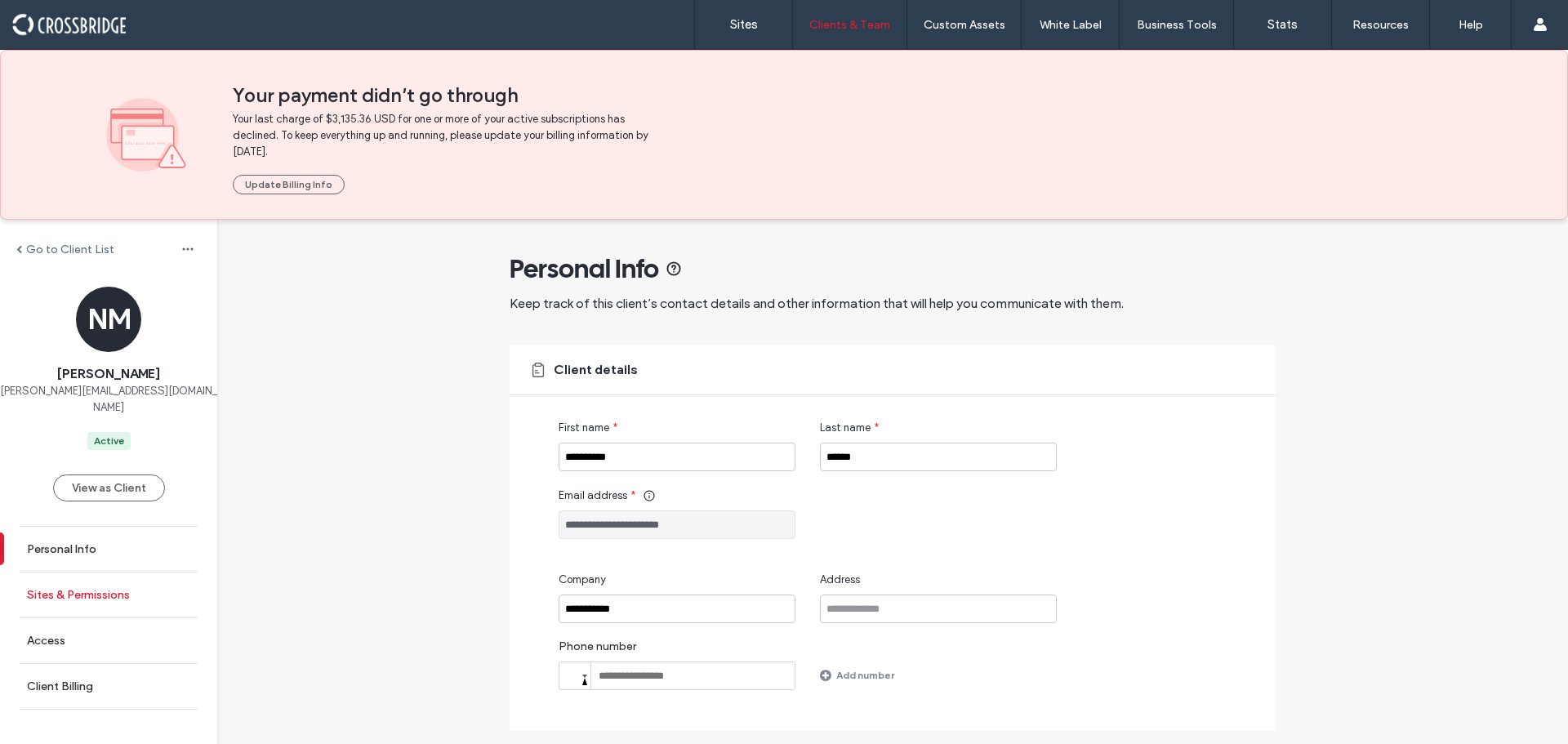
click at [103, 588] on label "Sites & Permissions" at bounding box center [79, 594] width 103 height 14
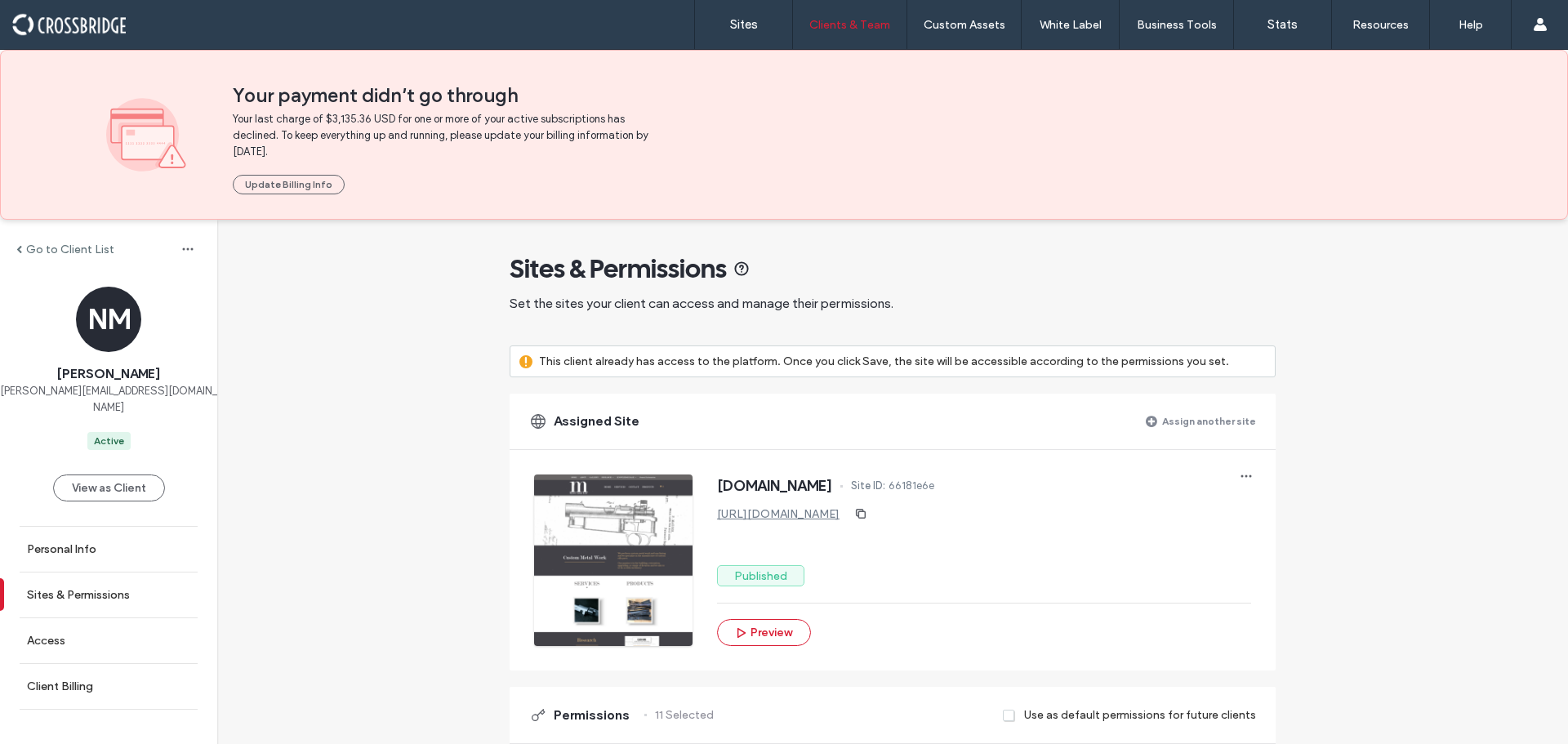
click at [1182, 428] on label "Assign another site" at bounding box center [1209, 421] width 94 height 29
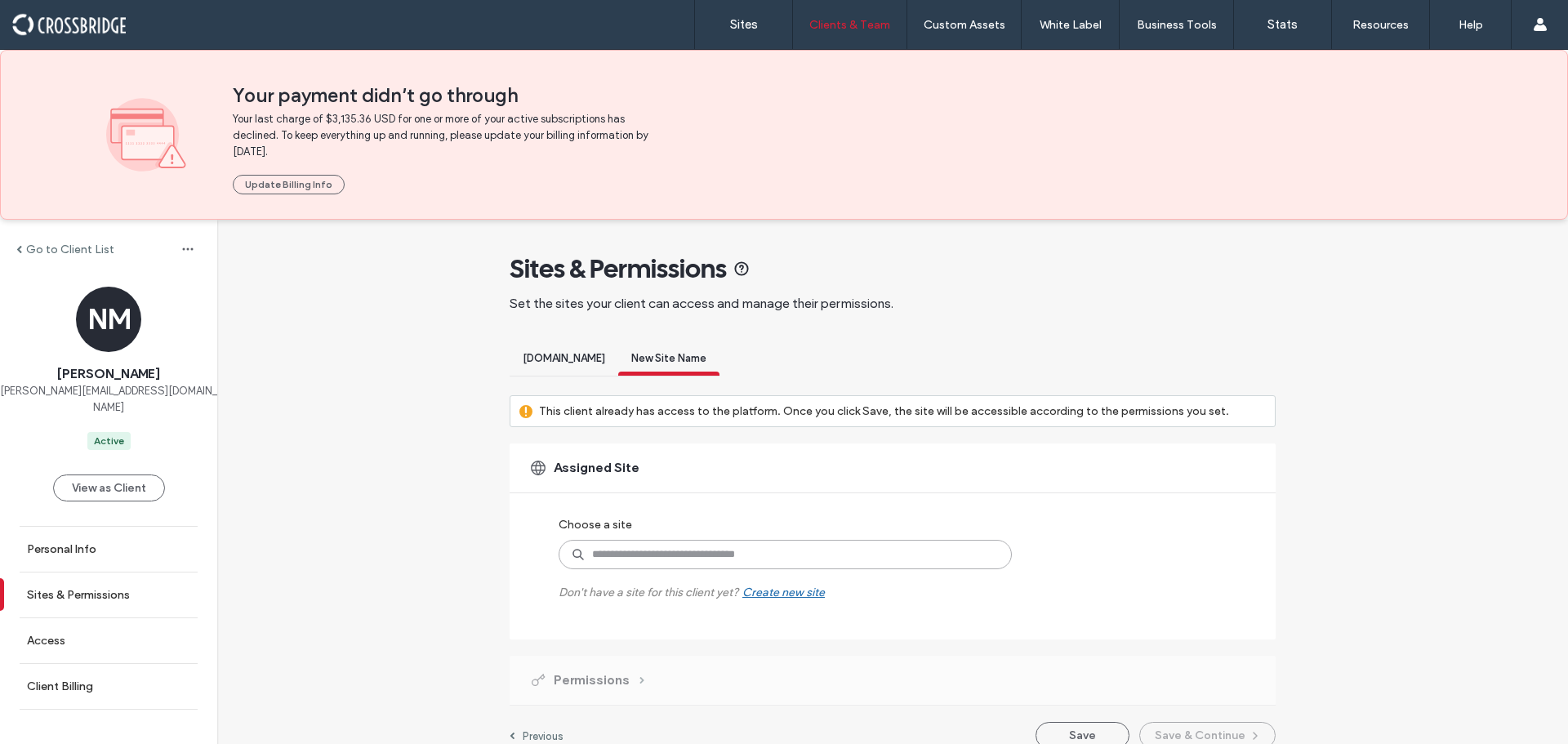
click at [734, 558] on input at bounding box center [784, 554] width 453 height 29
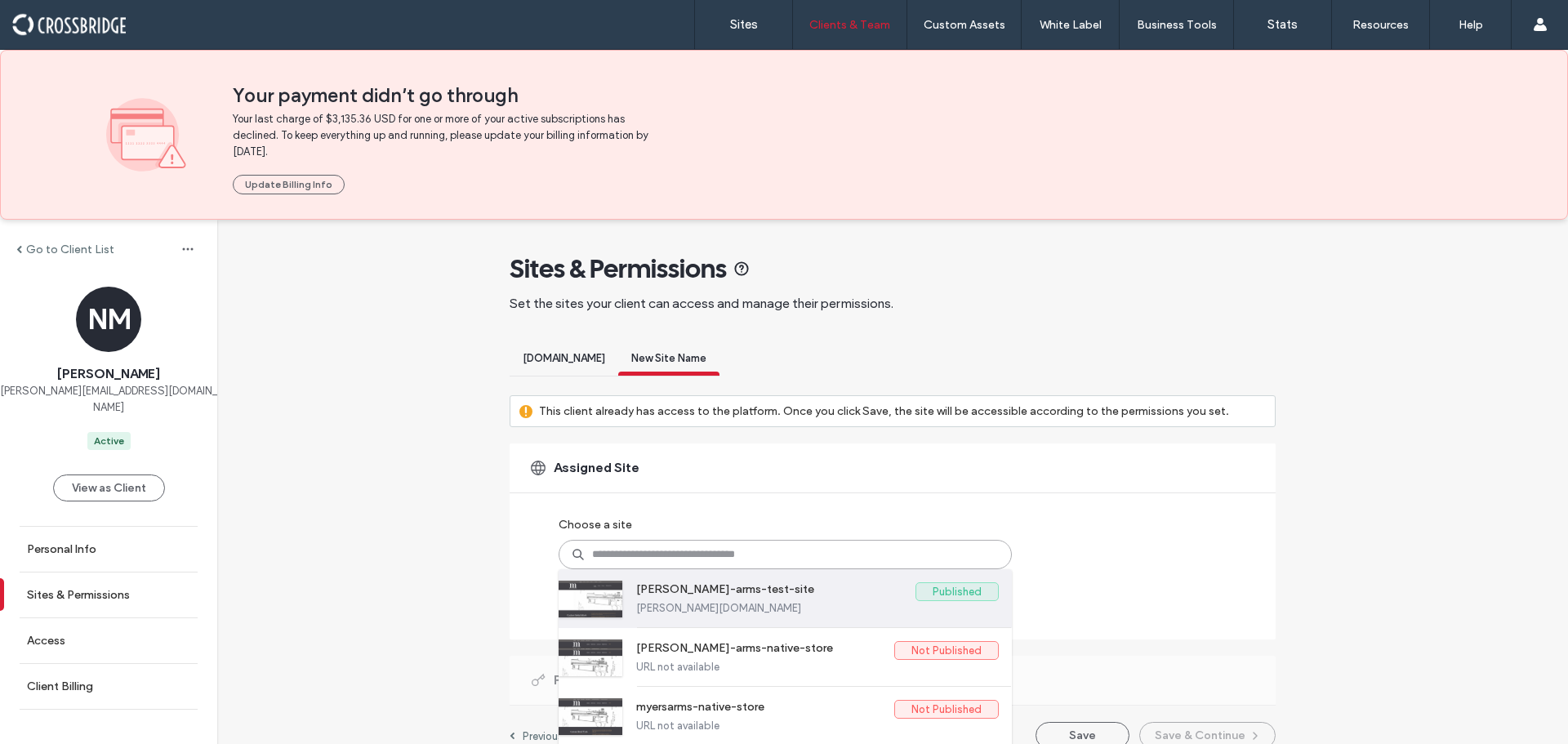
click at [760, 598] on label "myers-arms-test-site" at bounding box center [775, 592] width 279 height 20
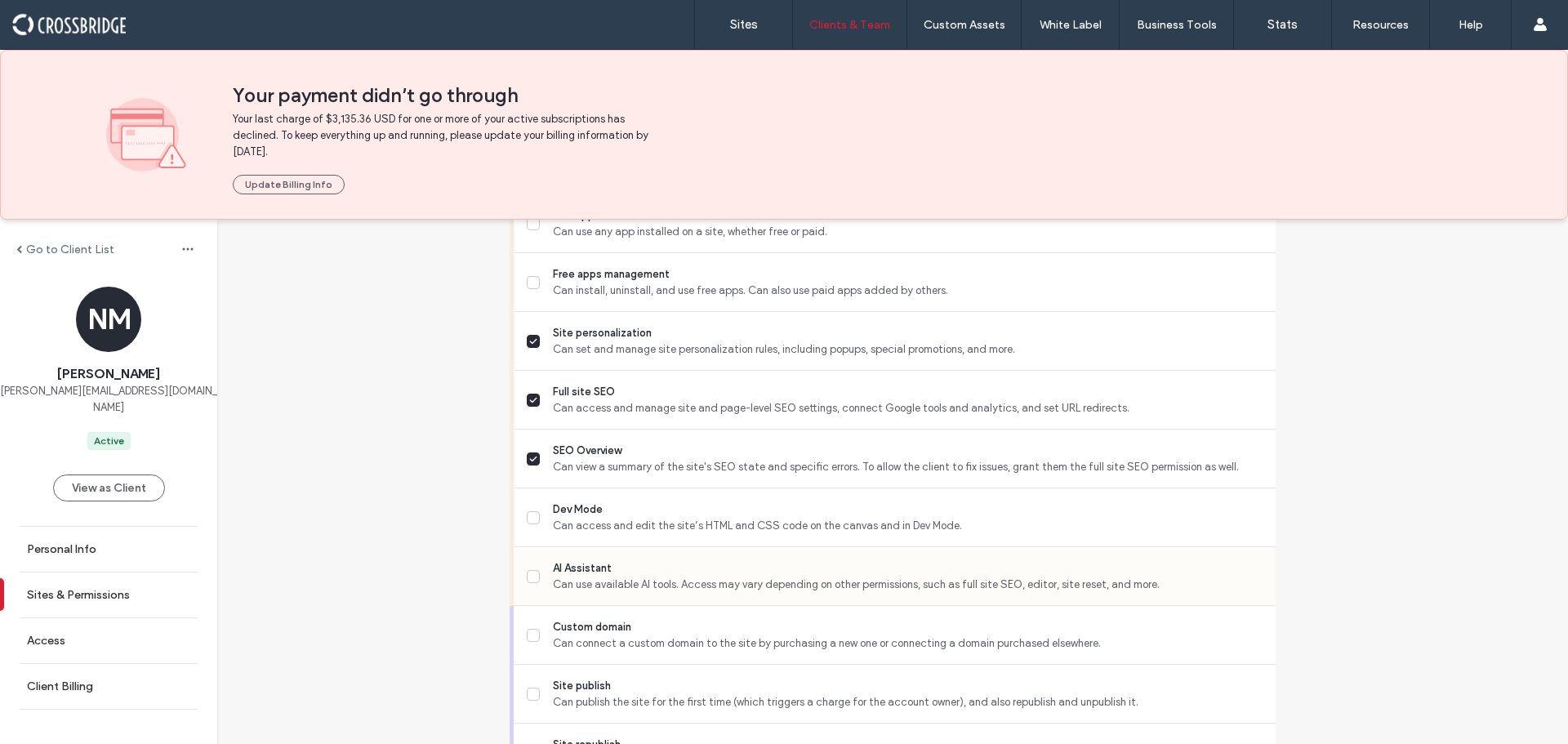
scroll to position [1603, 0]
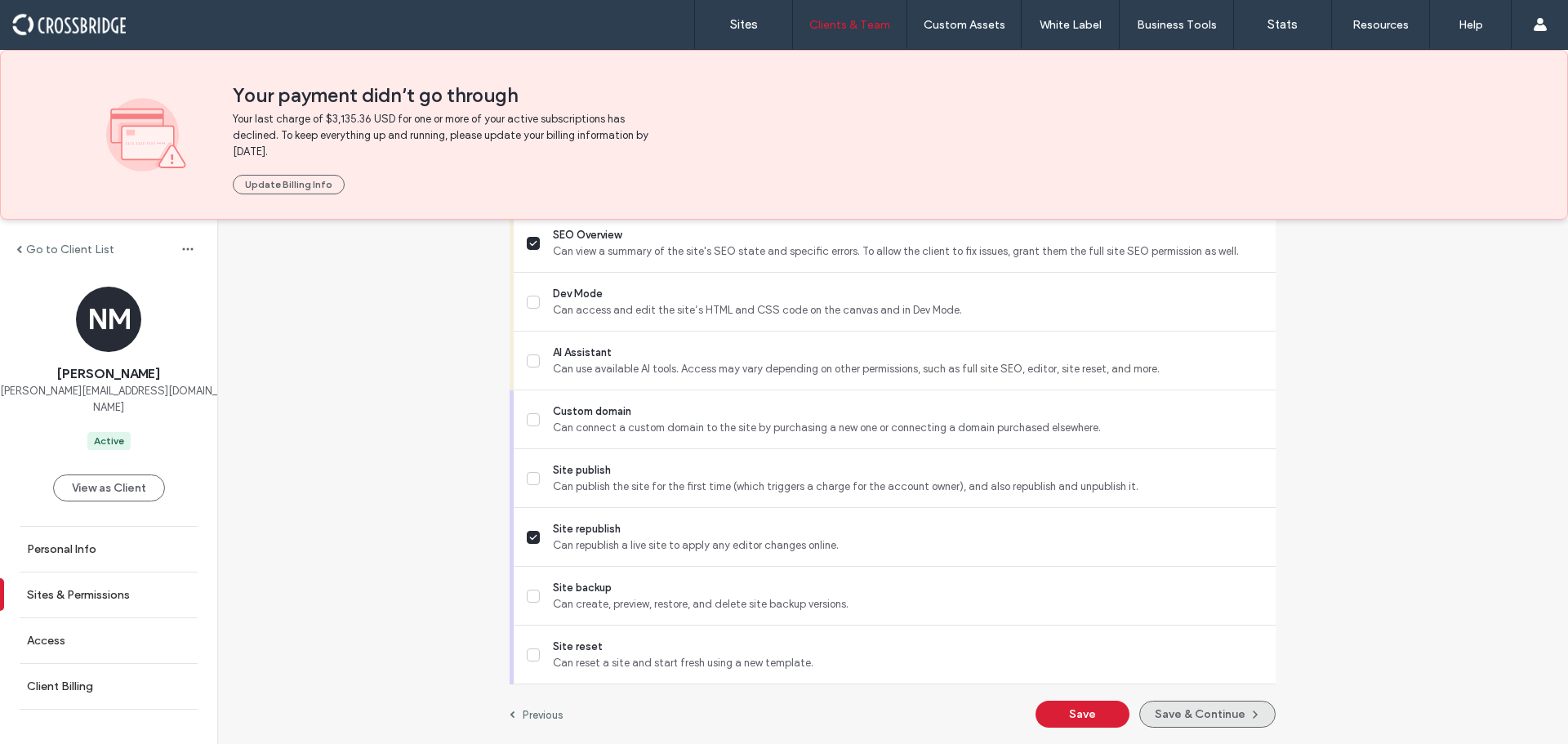
click at [1204, 704] on button "Save & Continue" at bounding box center [1207, 714] width 137 height 27
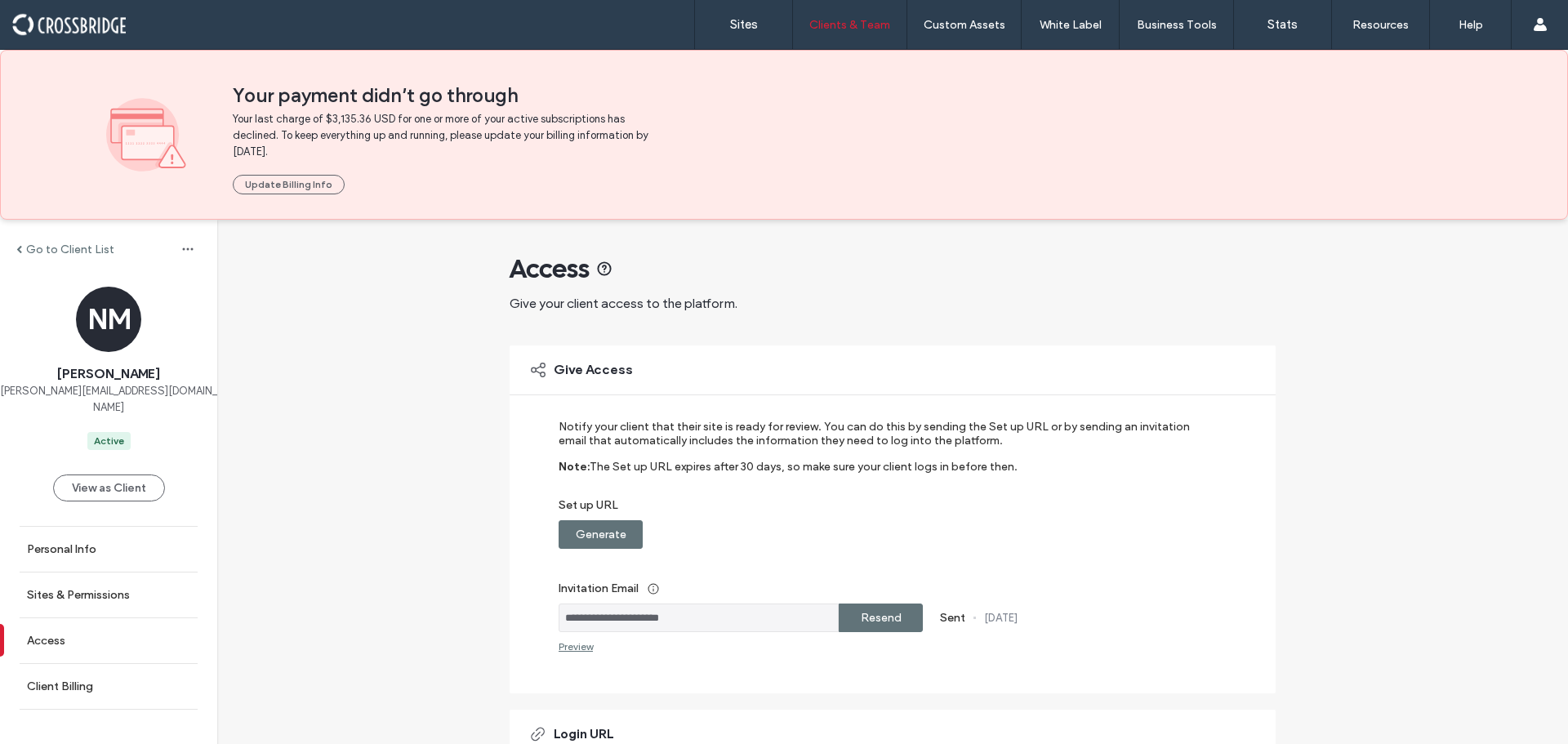
click at [594, 535] on label "Generate" at bounding box center [601, 534] width 51 height 30
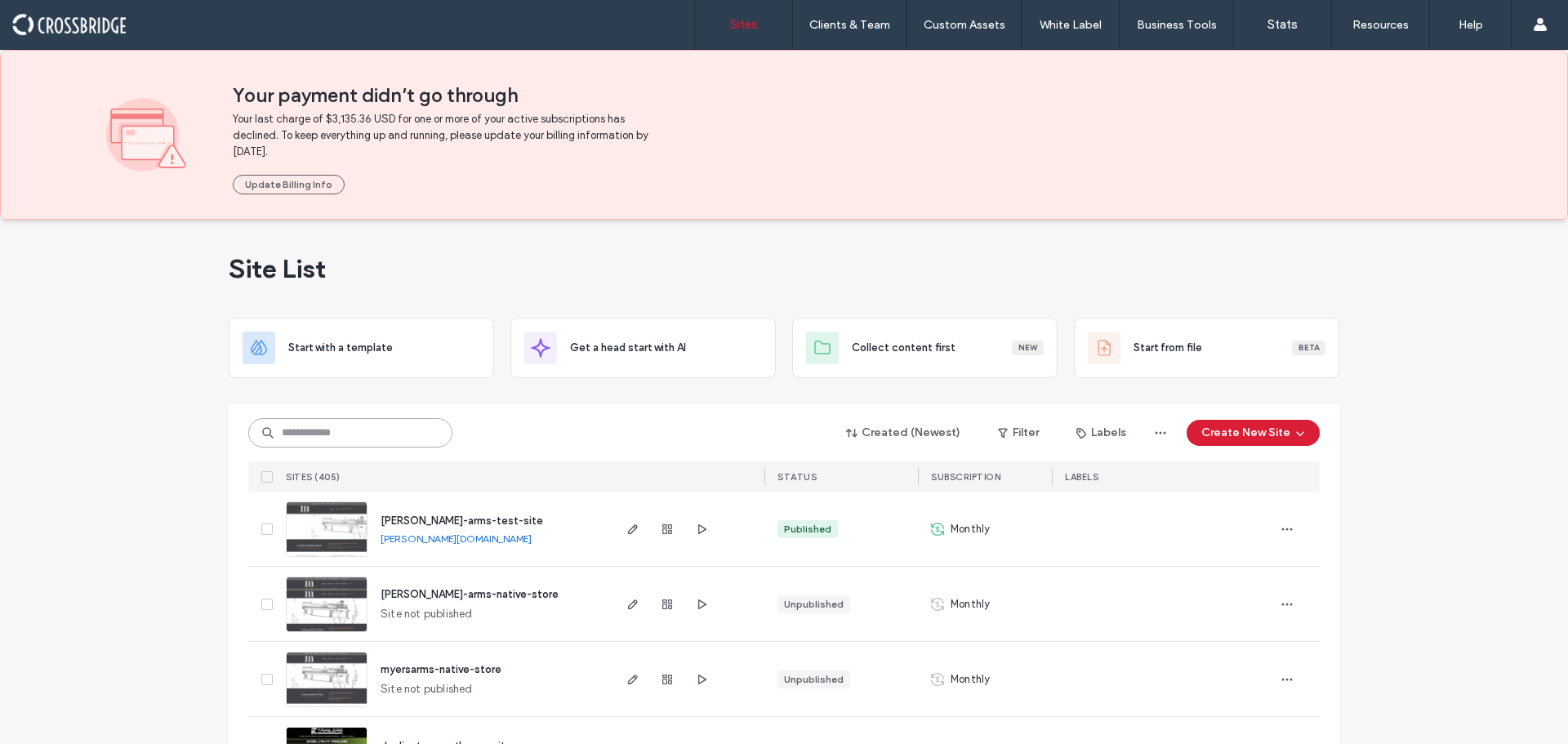
click at [292, 427] on input at bounding box center [350, 433] width 204 height 29
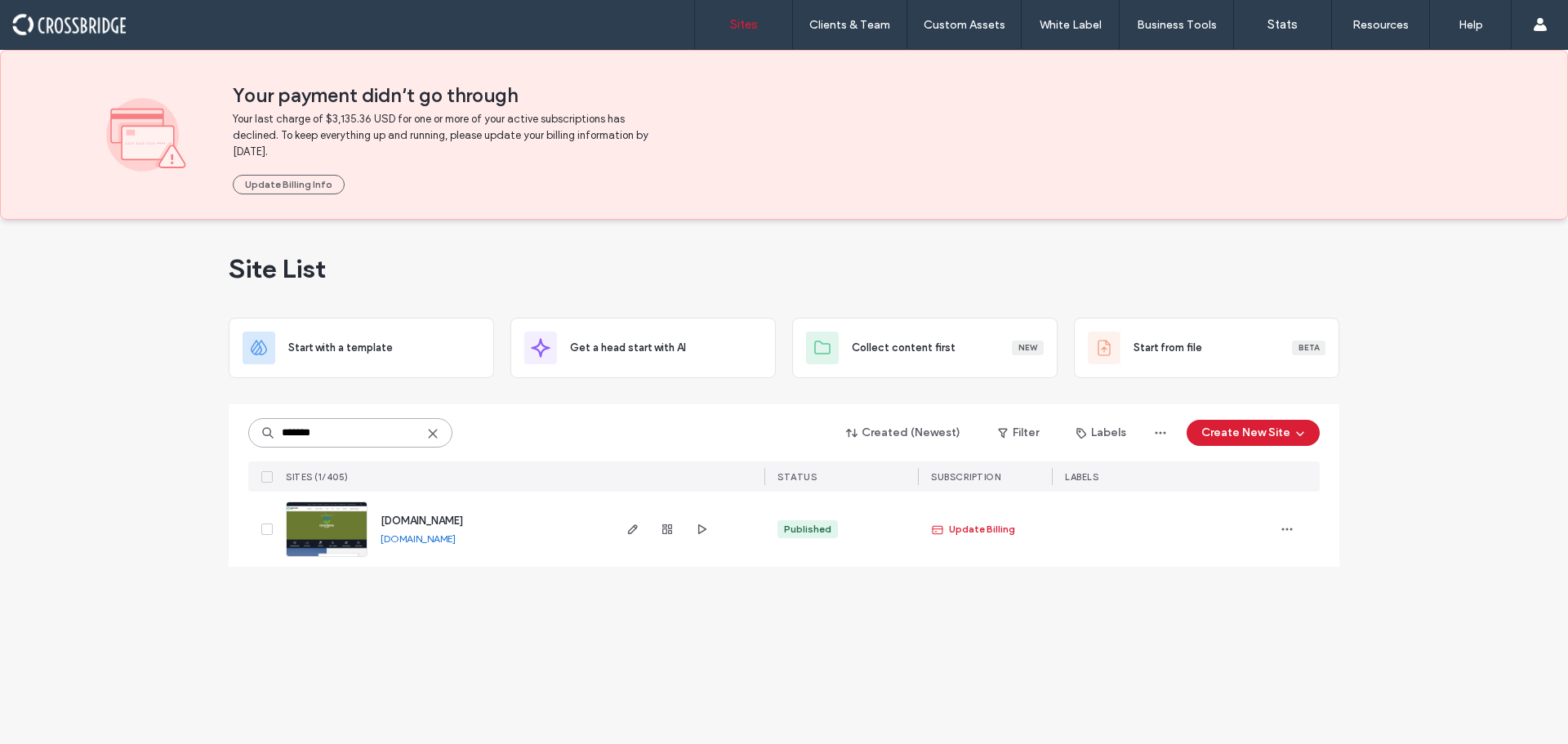
type input "*******"
click at [315, 543] on img at bounding box center [327, 557] width 80 height 111
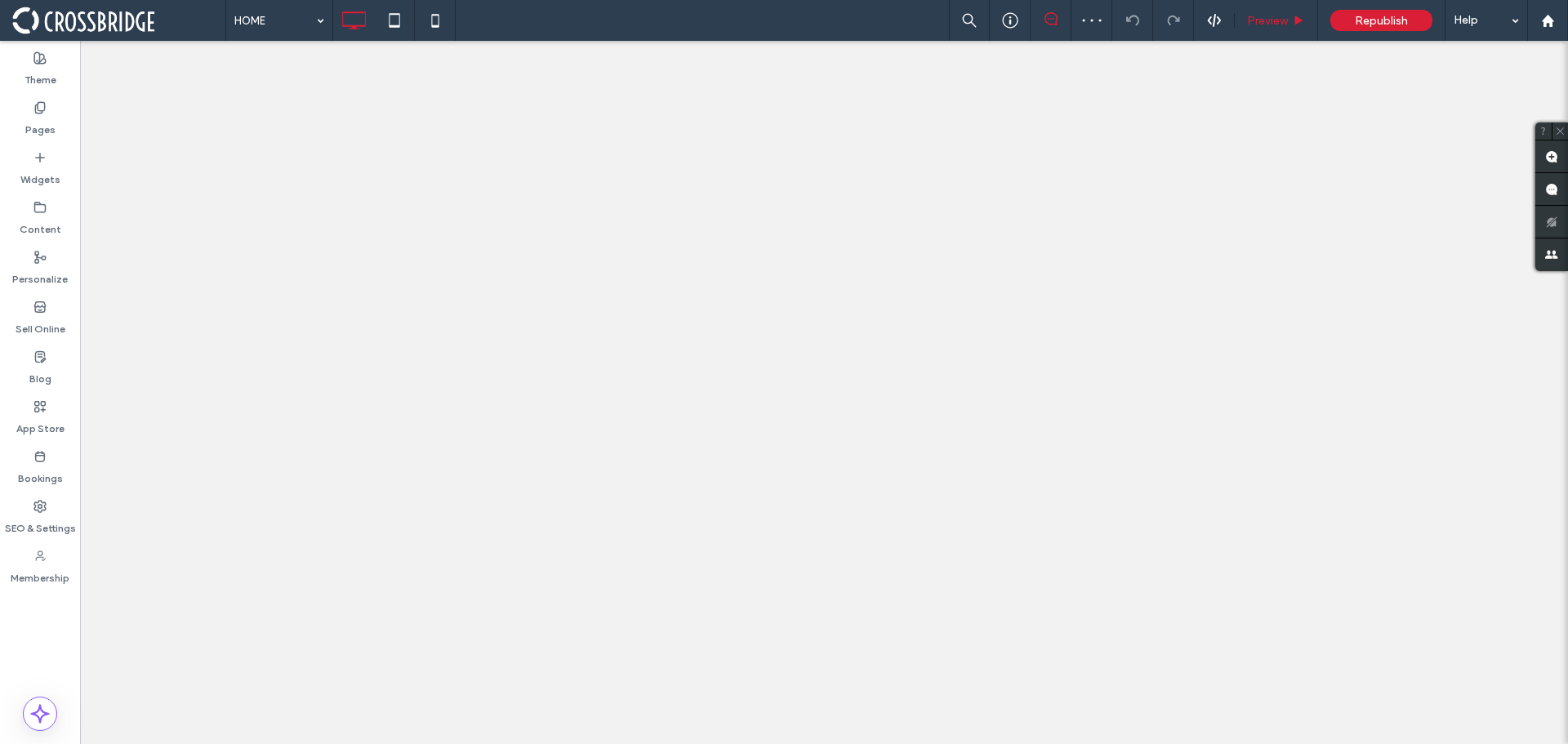
click at [1264, 30] on div "Preview" at bounding box center [1277, 20] width 84 height 41
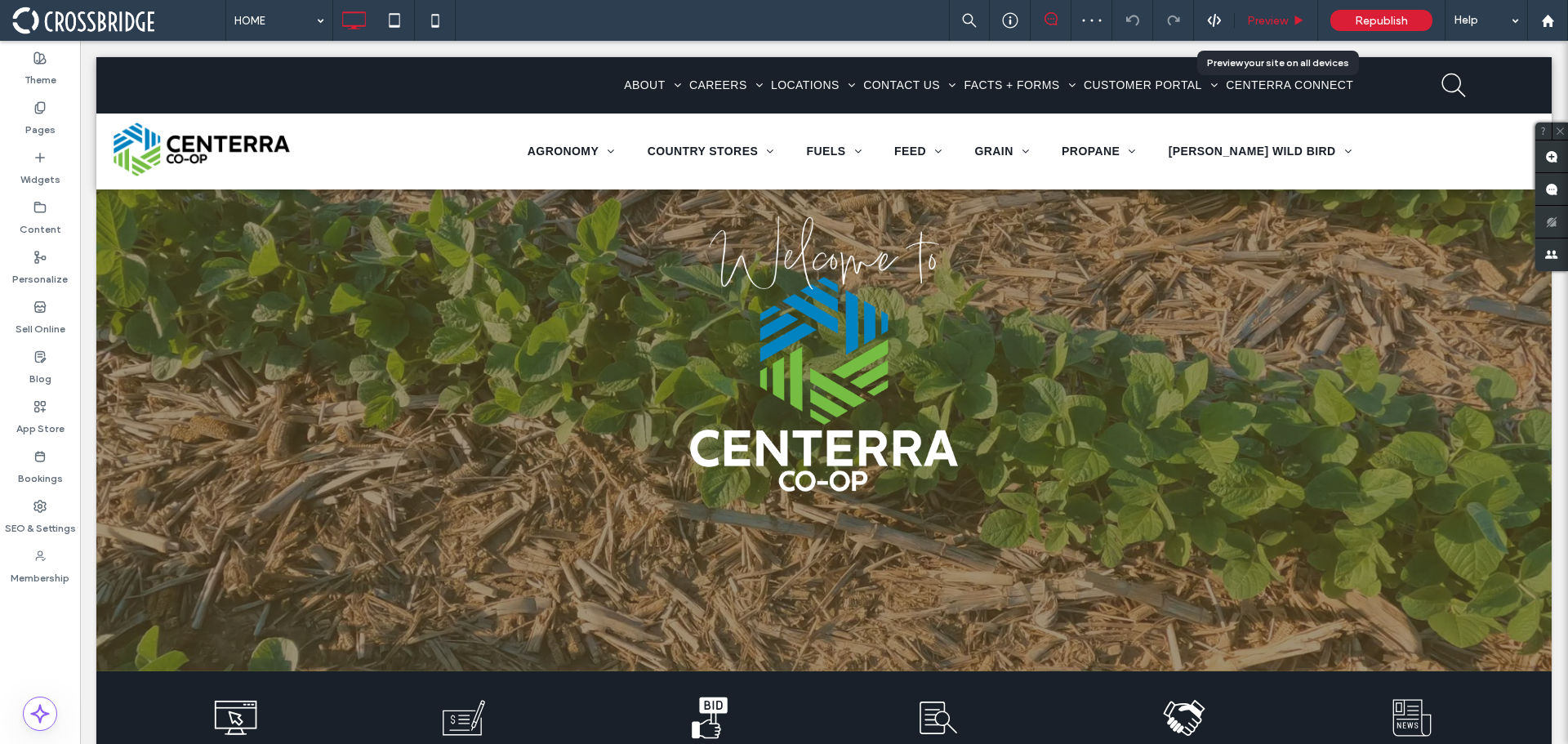
click at [1264, 27] on span "Preview" at bounding box center [1268, 20] width 41 height 14
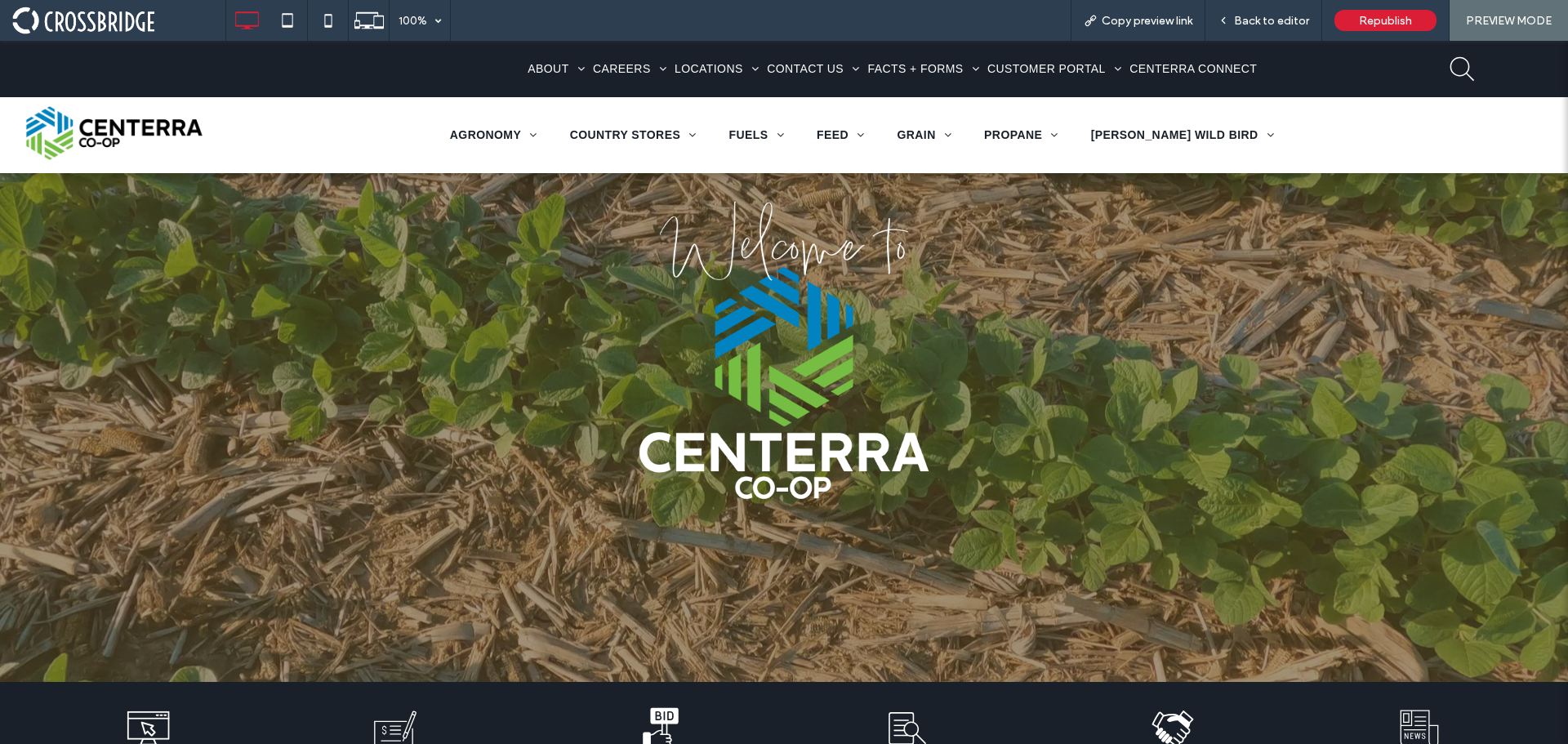
click at [1465, 74] on icon at bounding box center [1462, 69] width 60 height 25
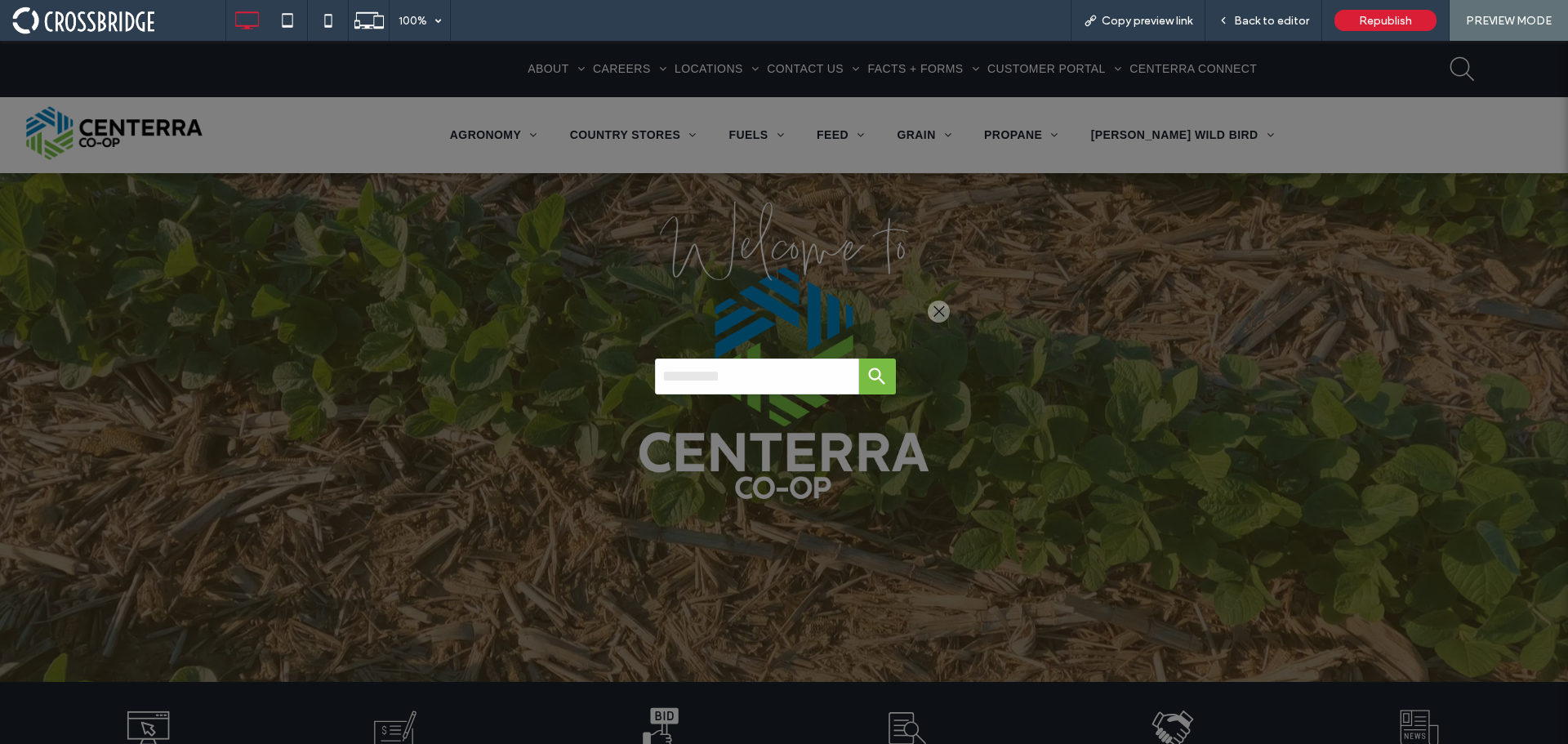
click at [936, 316] on div at bounding box center [938, 311] width 22 height 22
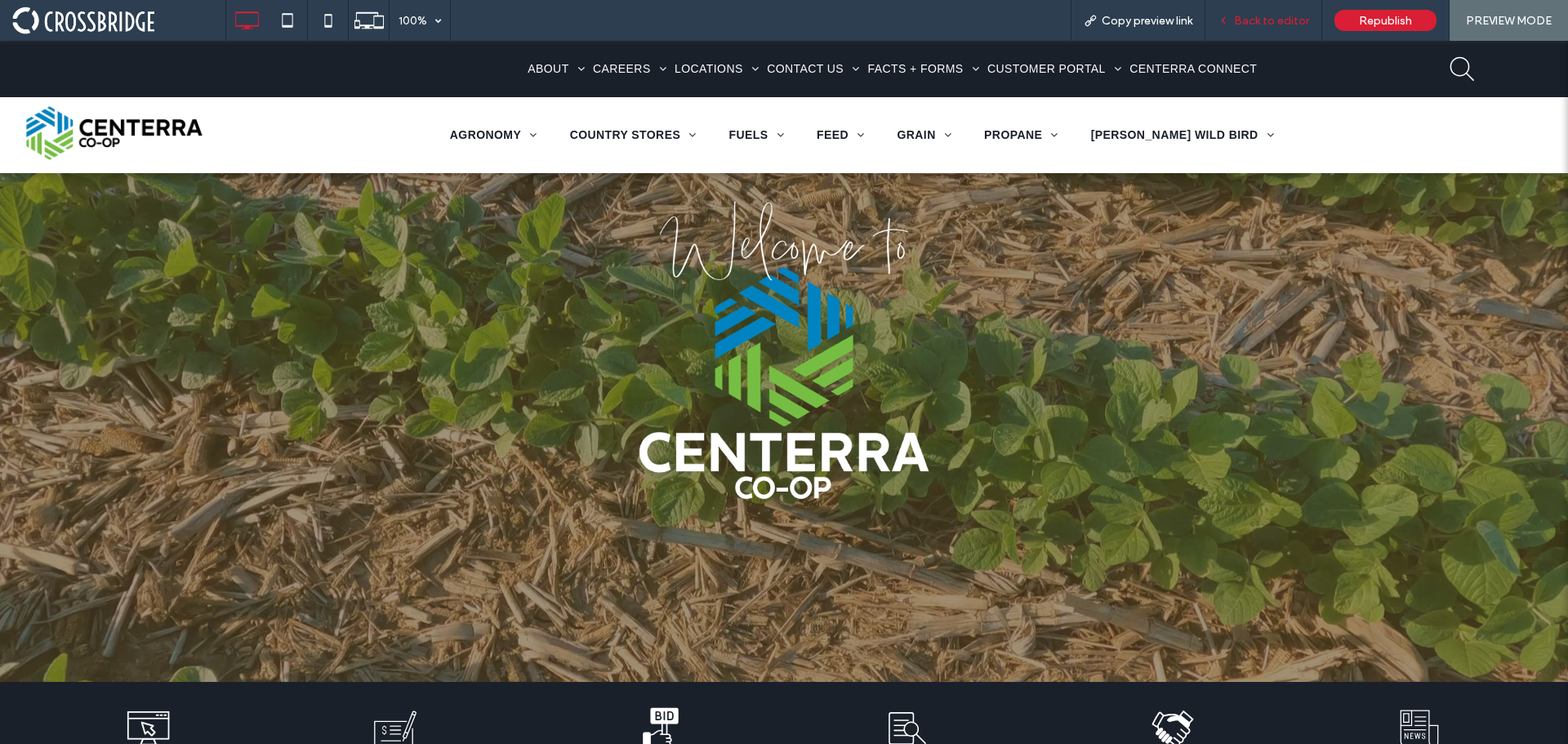
click at [1274, 20] on span "Back to editor" at bounding box center [1272, 20] width 75 height 14
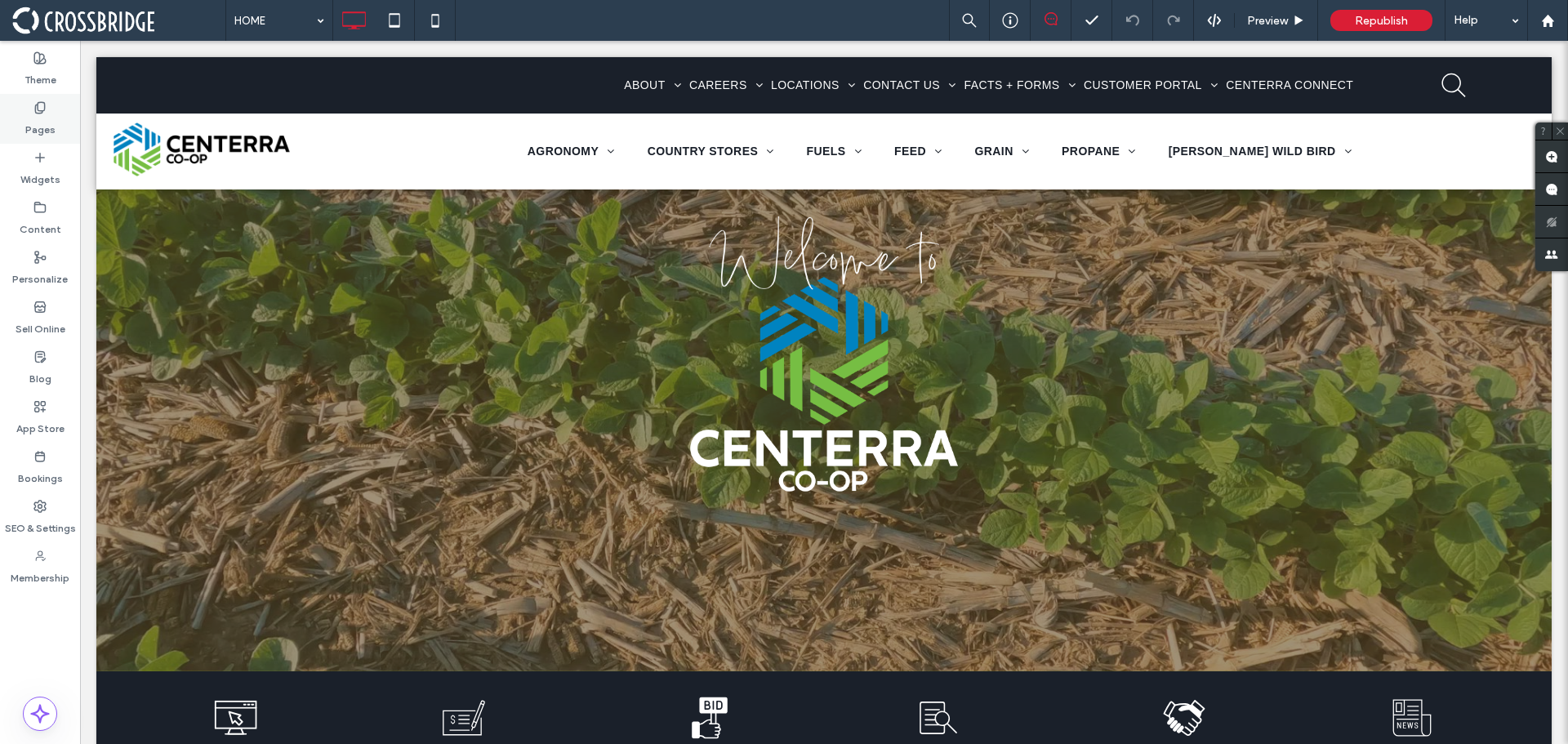
click at [22, 130] on div "Pages" at bounding box center [40, 119] width 80 height 50
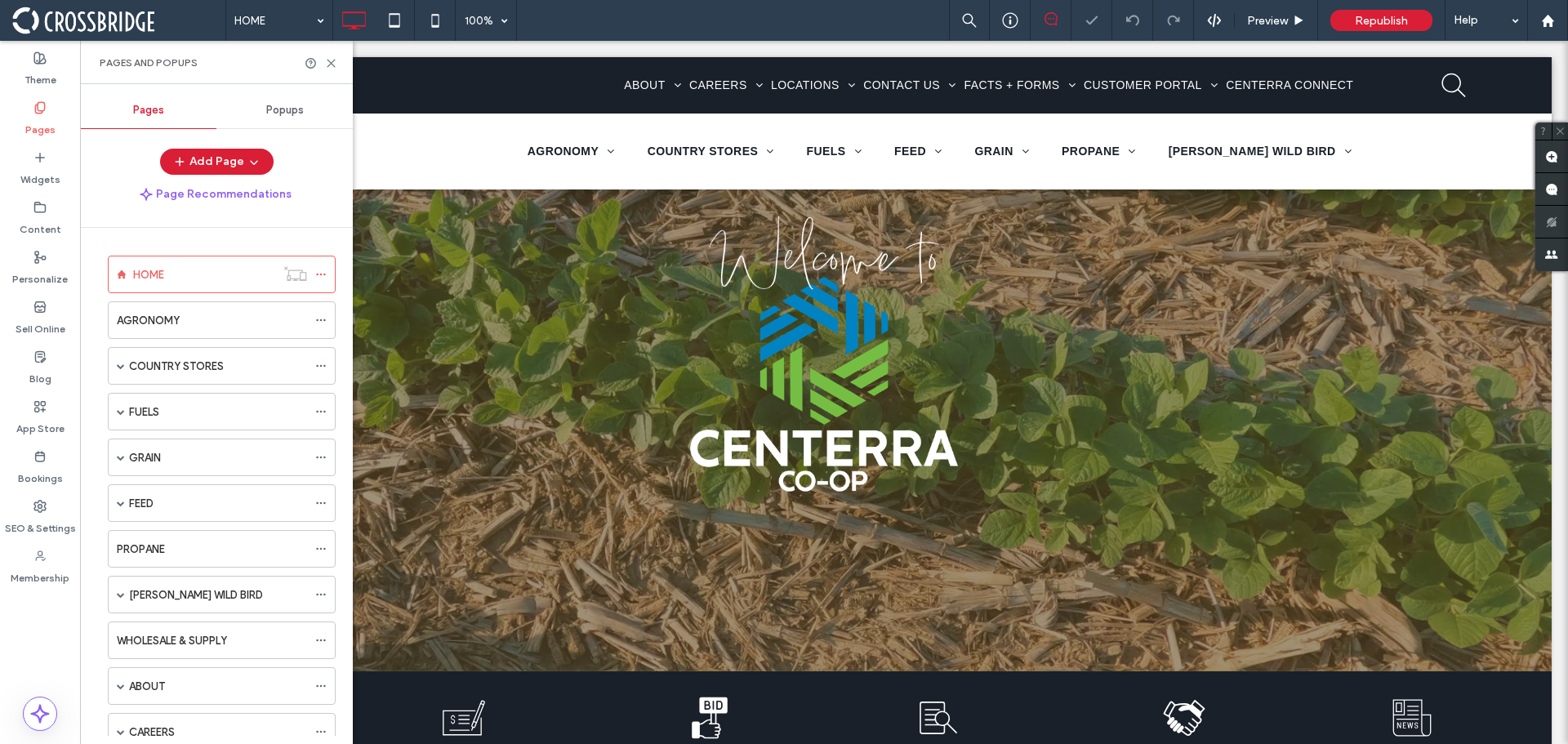
click at [288, 131] on div "Pages Popups Add Page Page Recommendations HOME AGRONOMY COUNTRY STORES MONTHLY…" at bounding box center [216, 414] width 273 height 643
click at [288, 125] on div "Popups" at bounding box center [284, 110] width 137 height 36
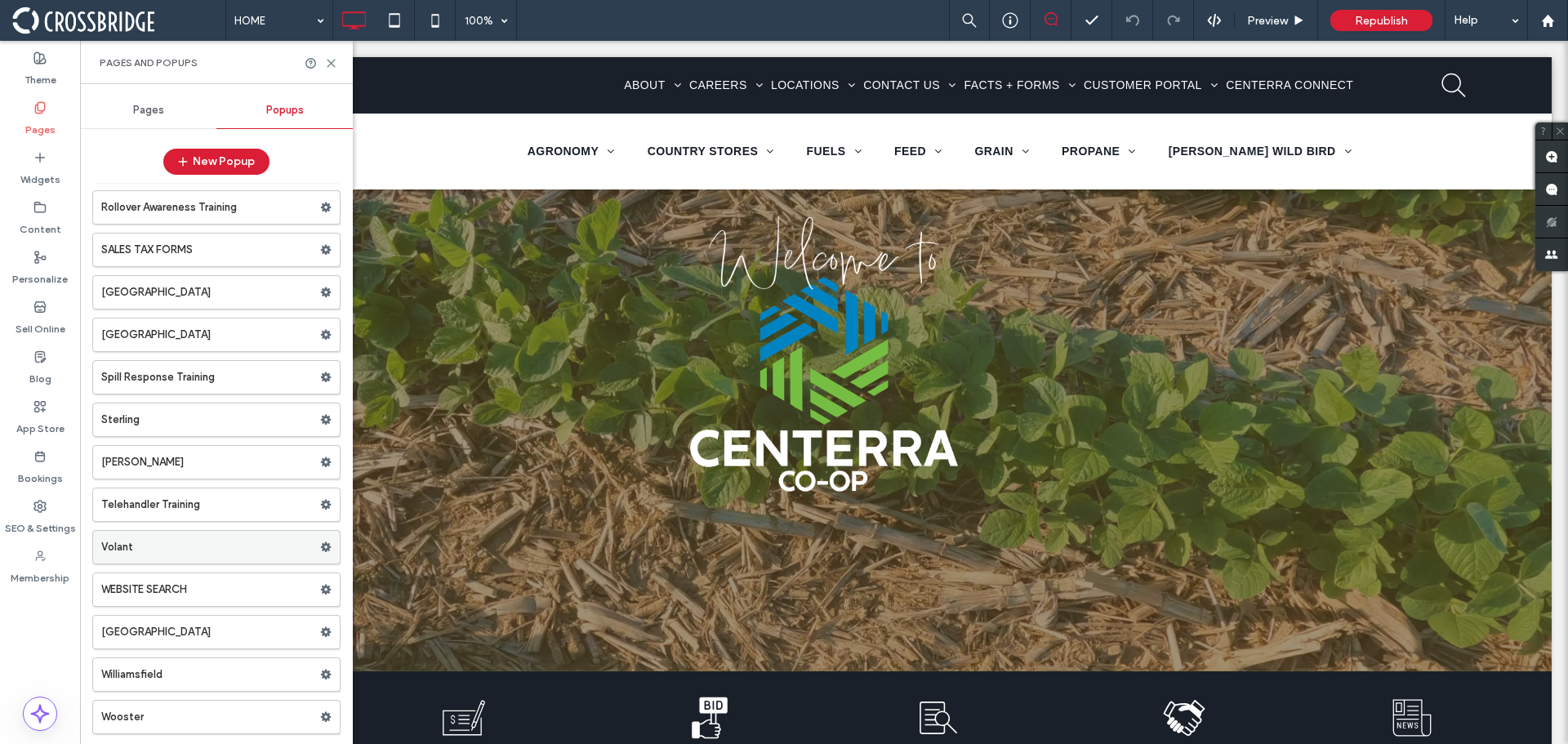
scroll to position [3103, 0]
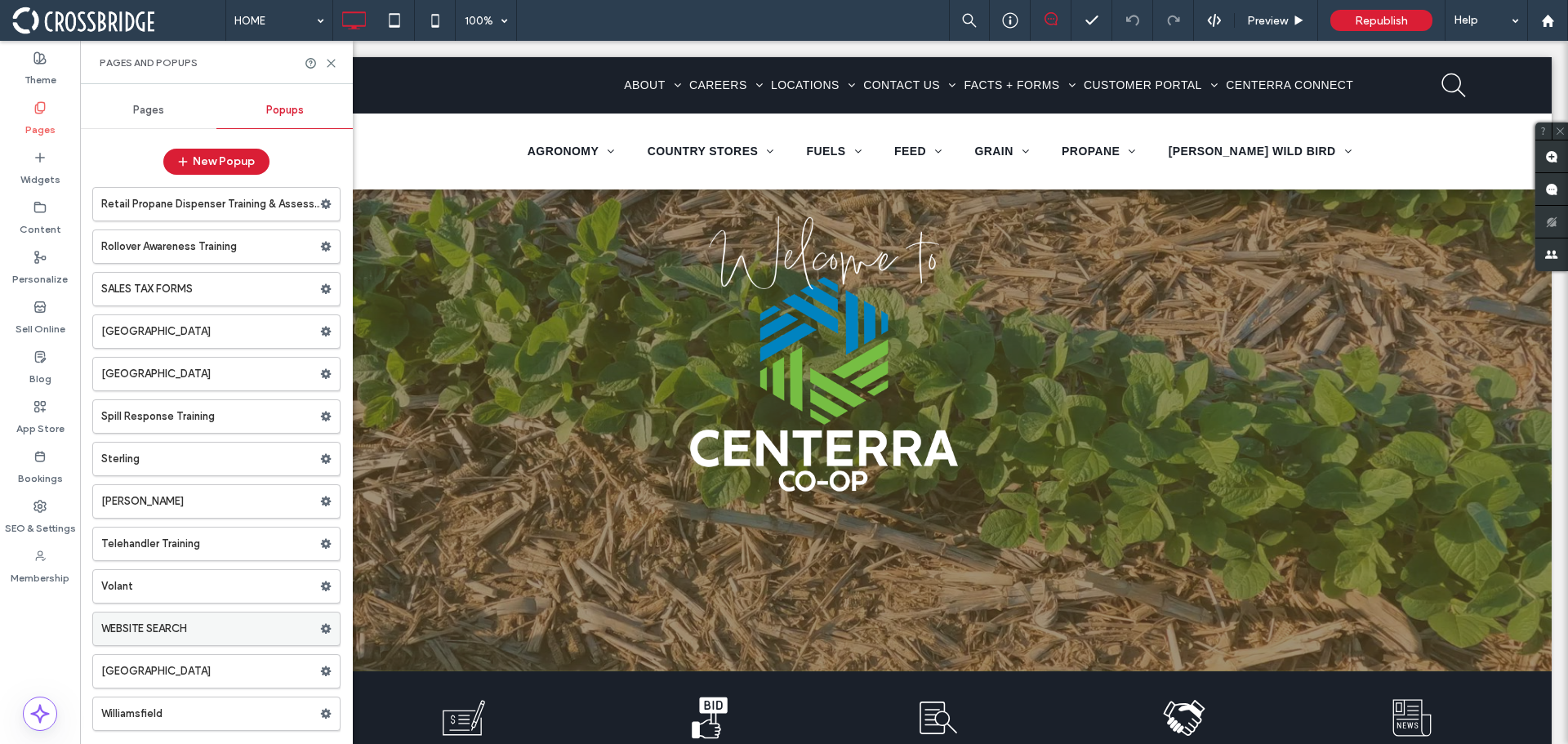
click at [192, 626] on label "WEBSITE SEARCH" at bounding box center [210, 629] width 219 height 33
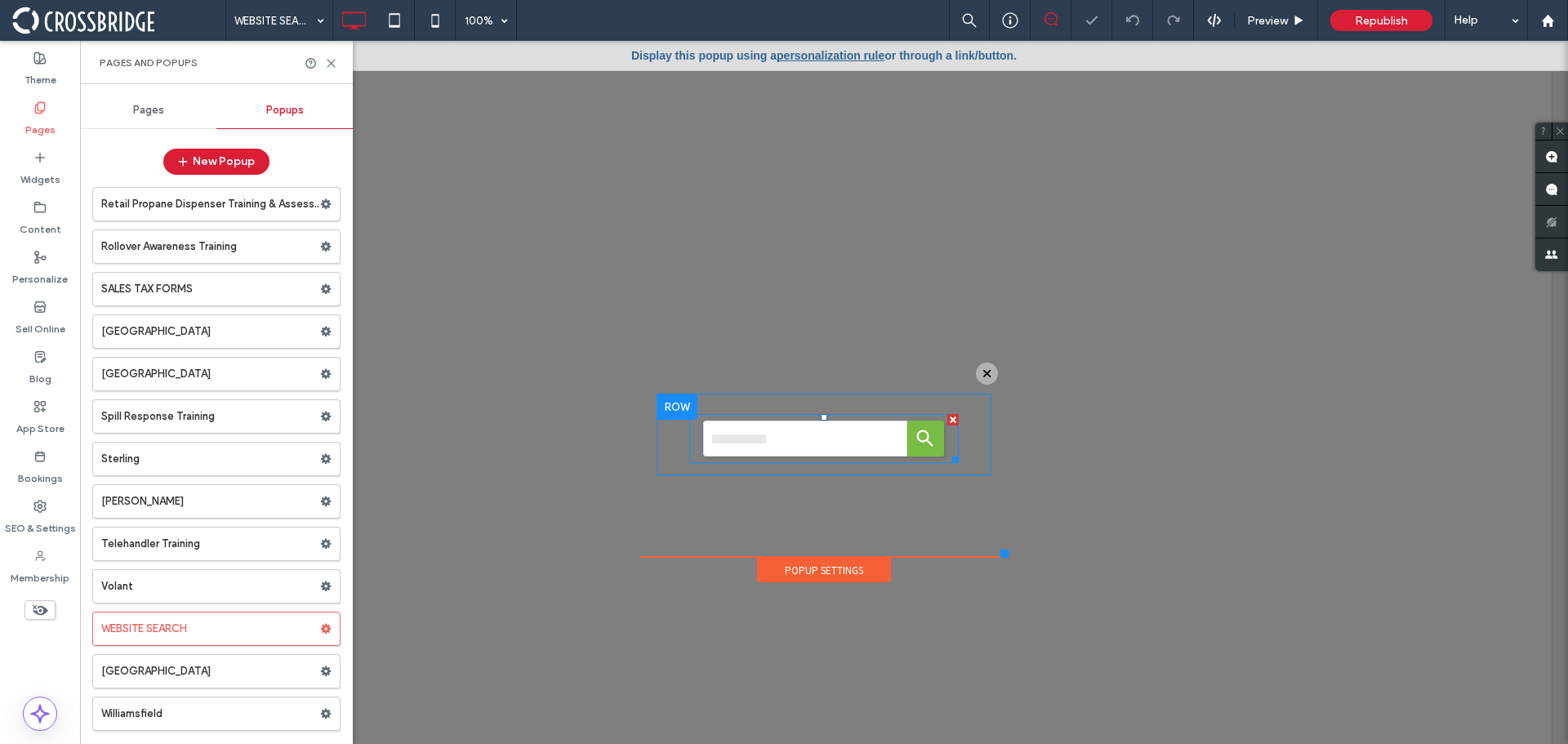
click at [808, 437] on span at bounding box center [824, 439] width 269 height 49
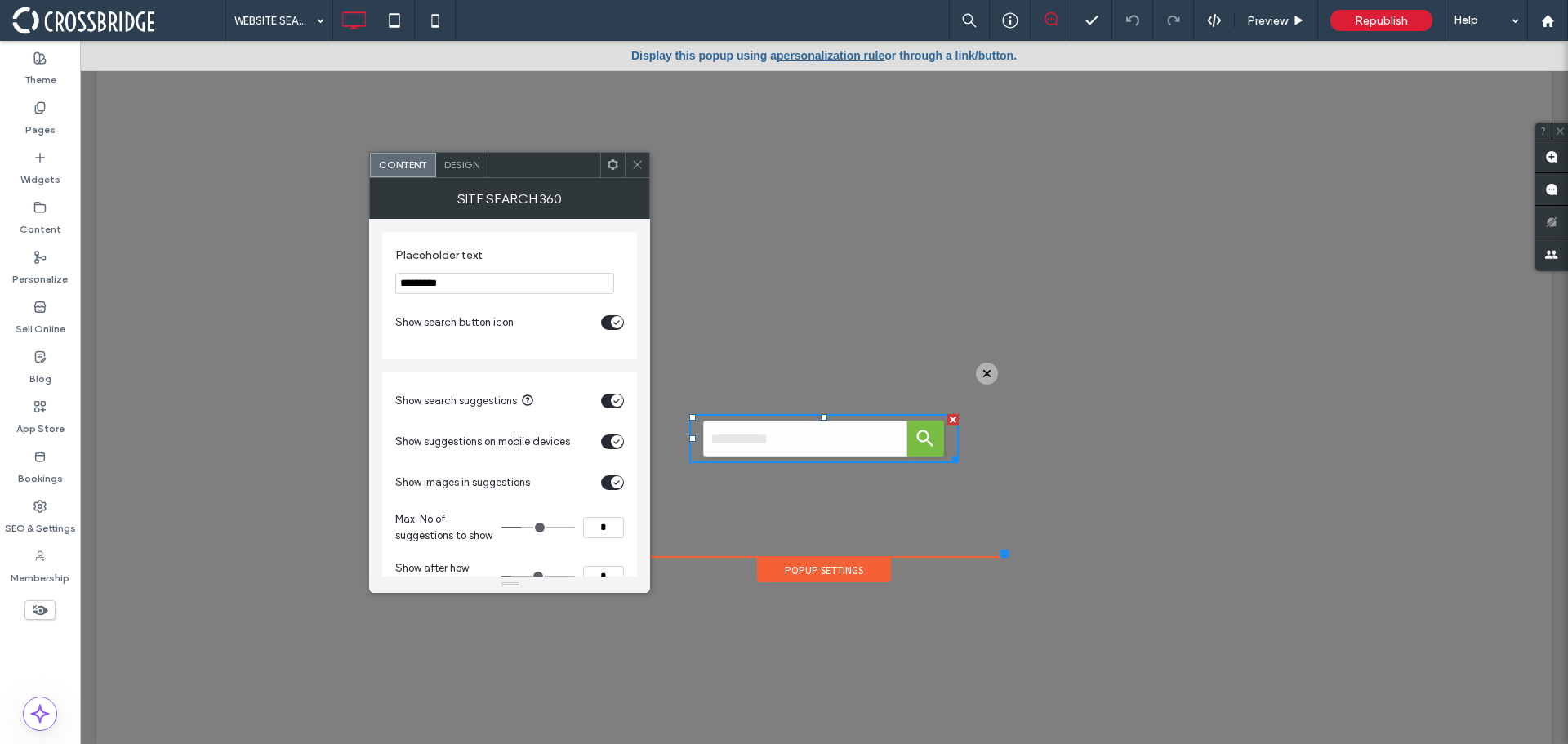
click at [639, 168] on icon at bounding box center [637, 164] width 12 height 12
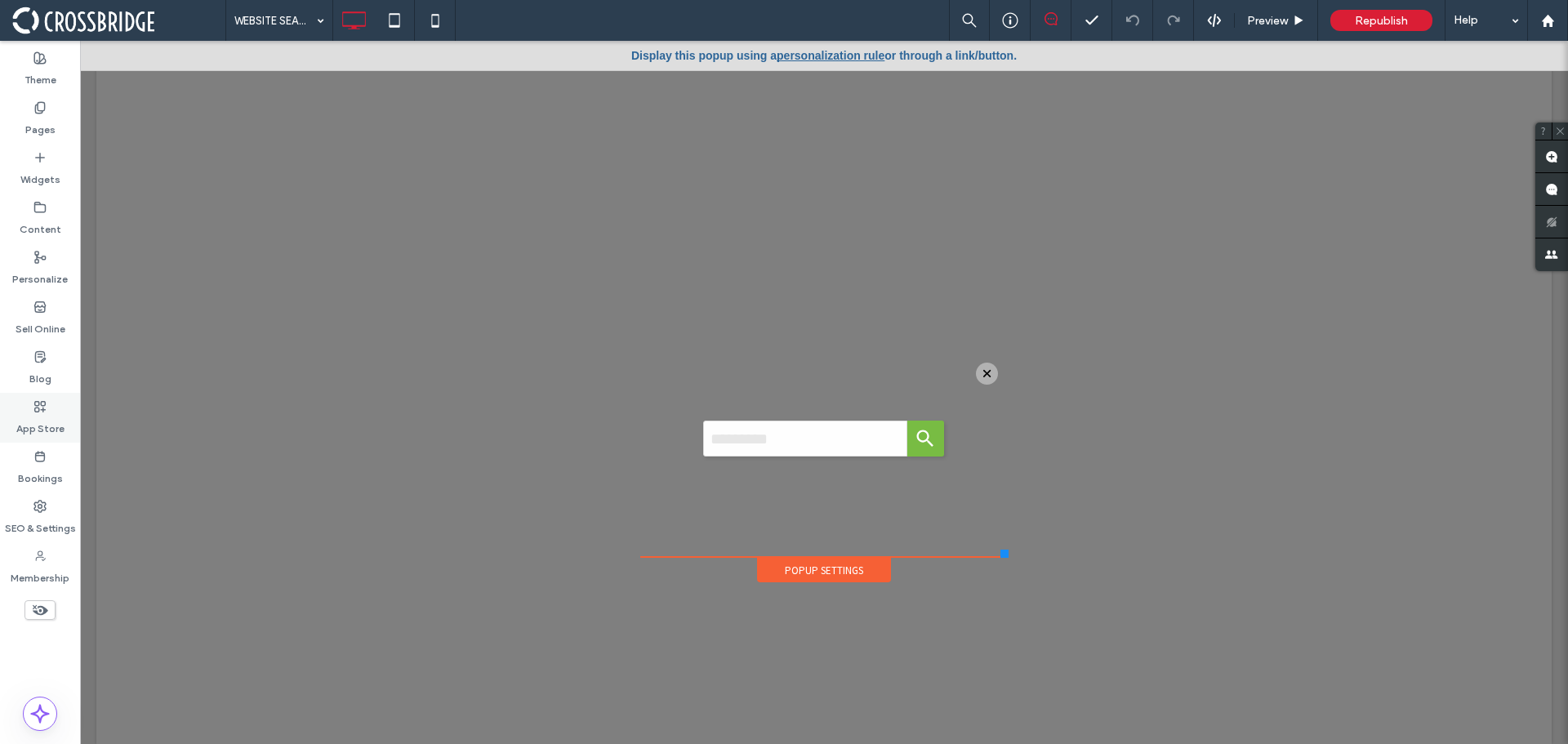
click at [36, 416] on label "App Store" at bounding box center [40, 425] width 48 height 23
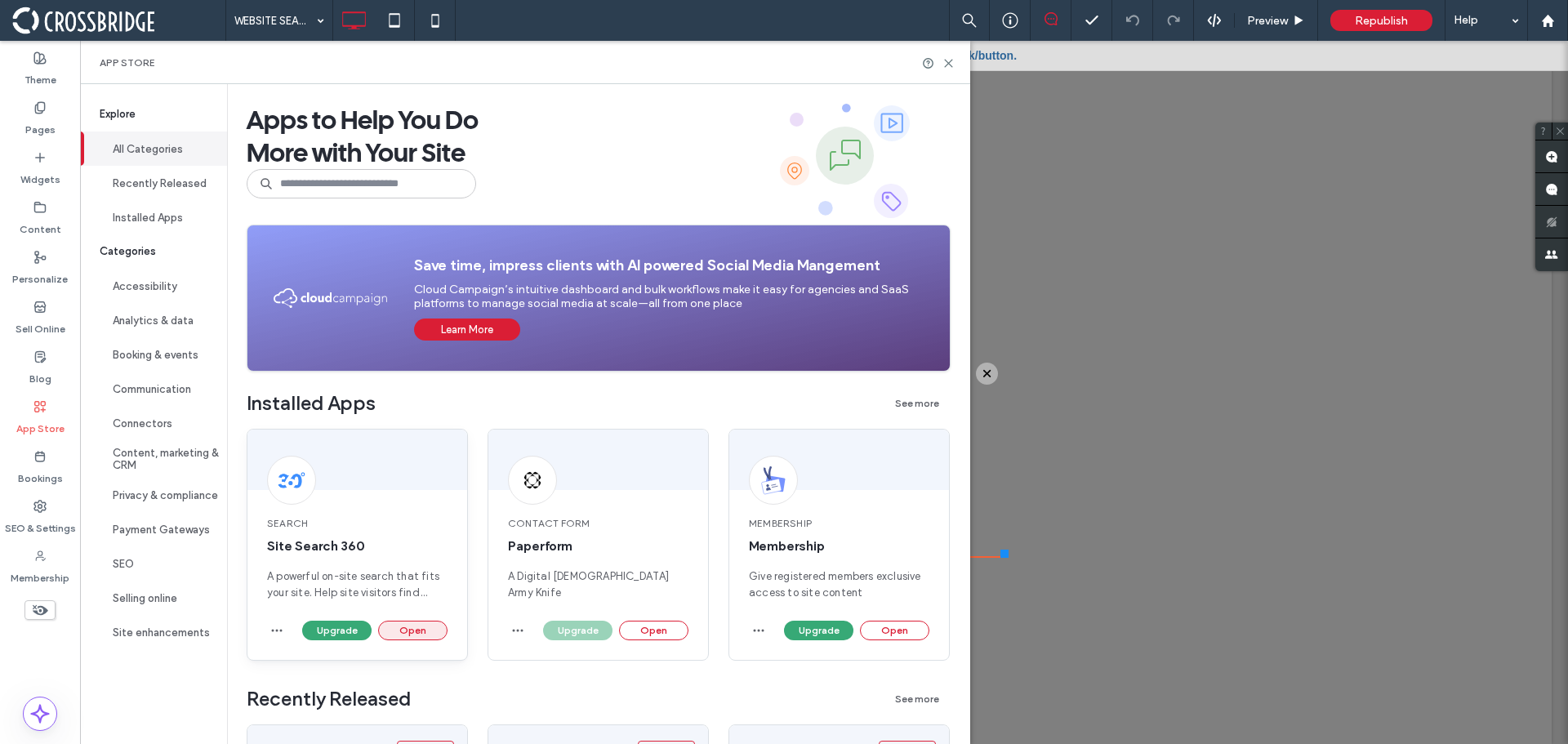
click at [410, 629] on button "Open" at bounding box center [413, 630] width 70 height 20
